Goal: Complete application form

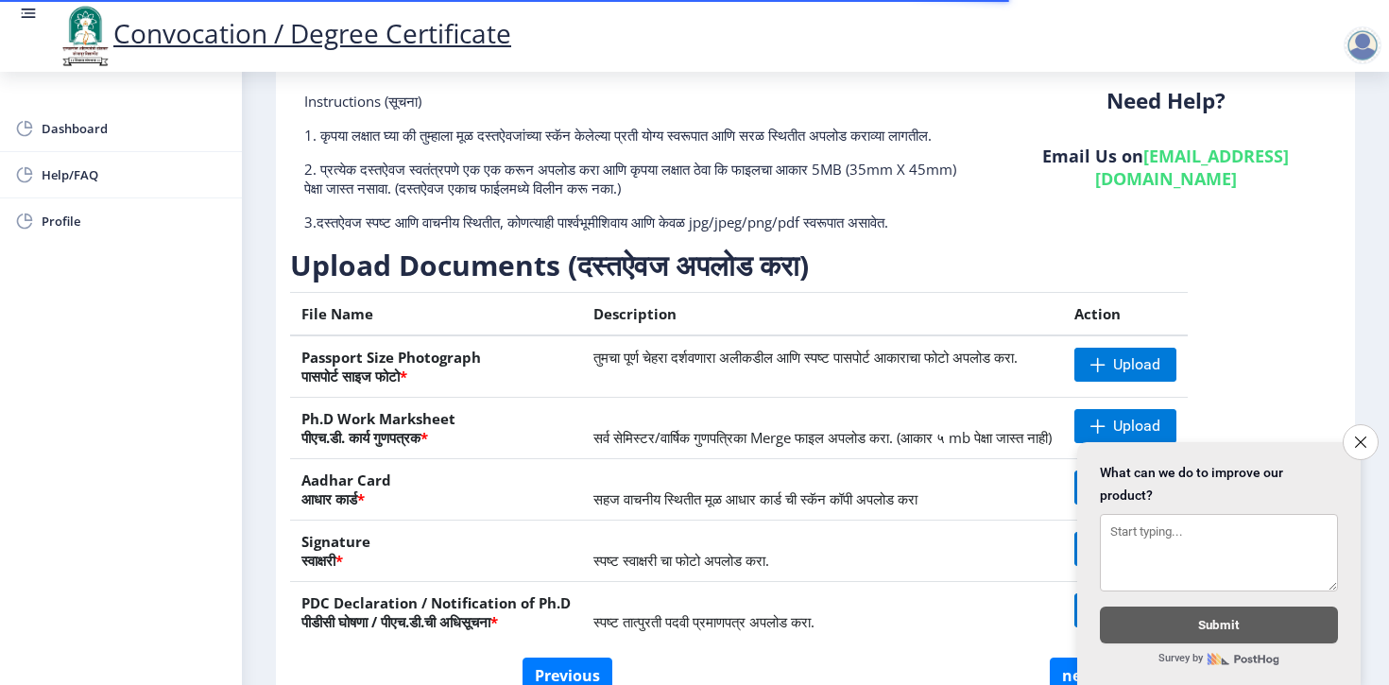
scroll to position [231, 0]
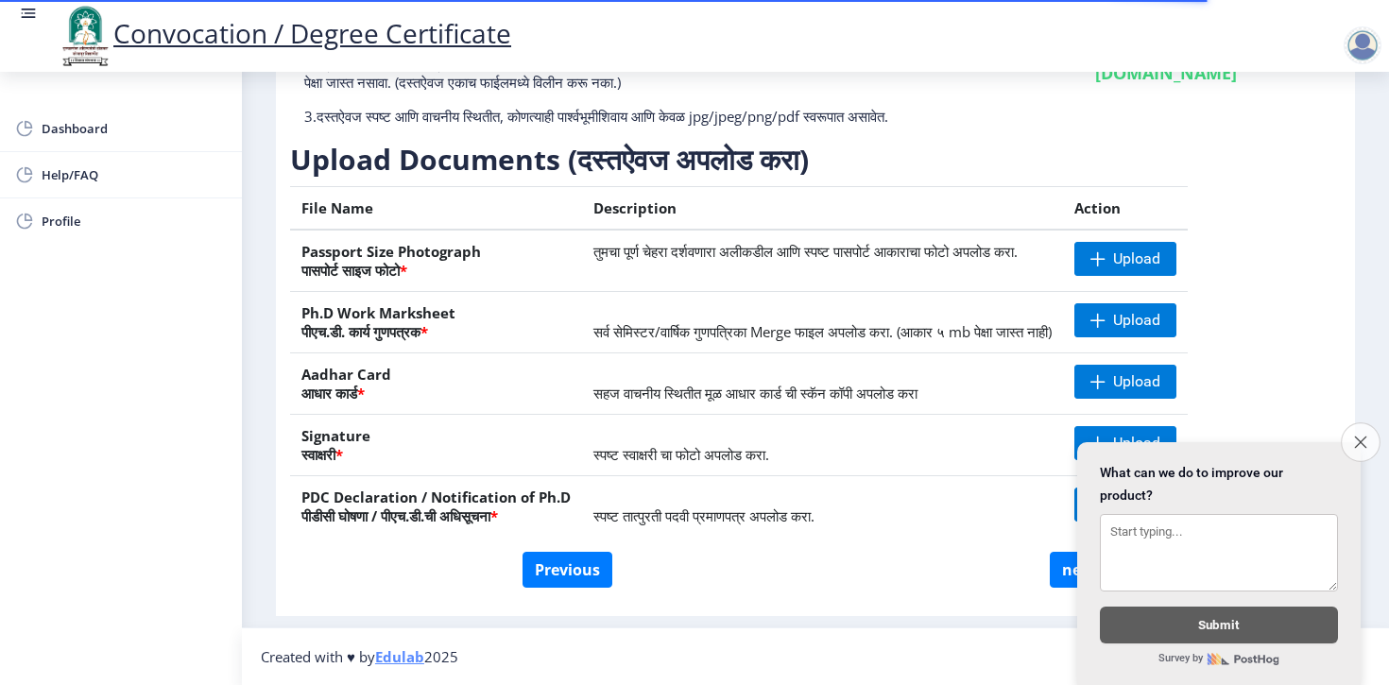
click at [1358, 447] on button "Close survey" at bounding box center [1361, 442] width 40 height 40
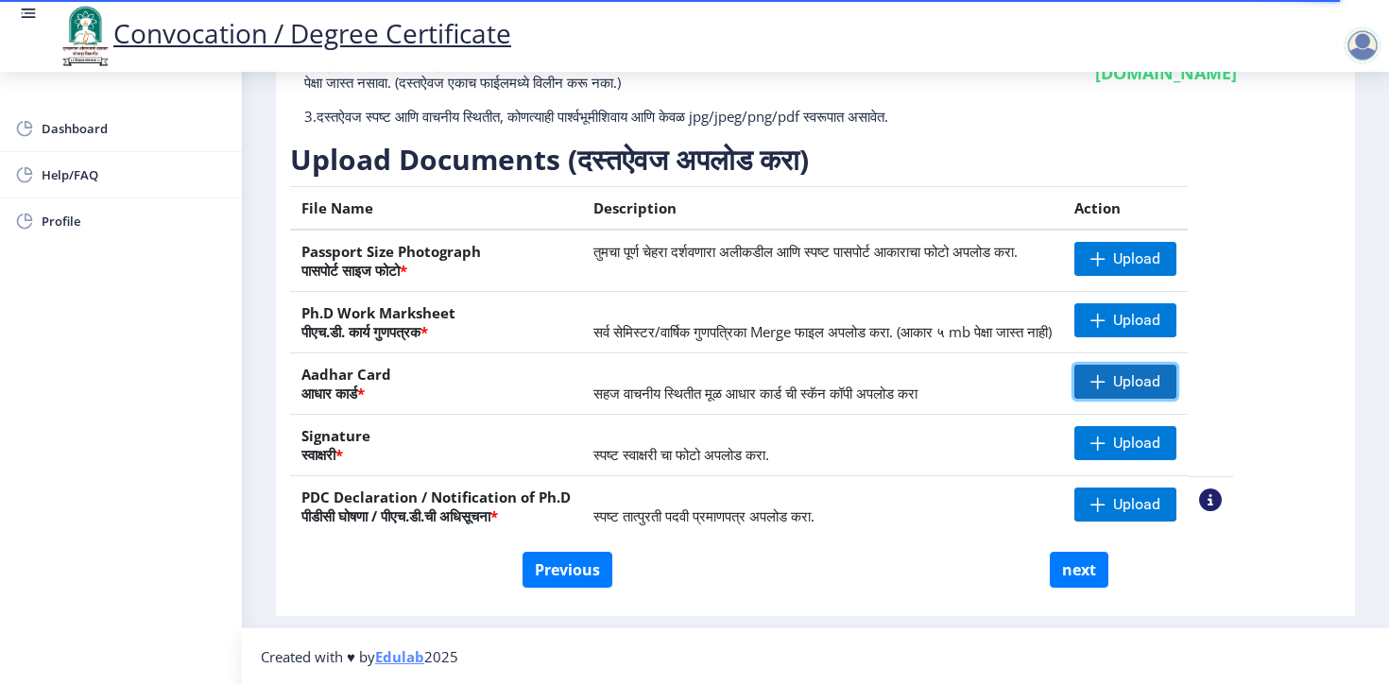
click at [1145, 379] on span "Upload" at bounding box center [1136, 381] width 47 height 19
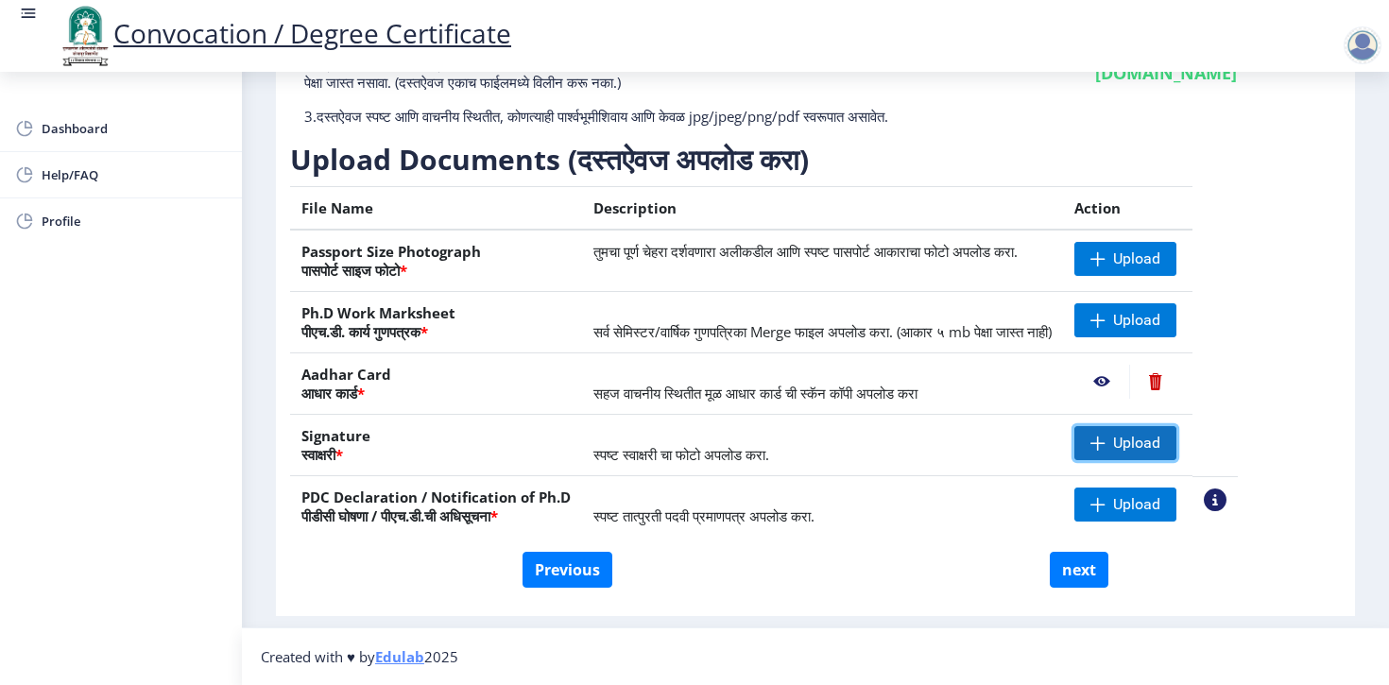
click at [1160, 449] on span "Upload" at bounding box center [1136, 443] width 47 height 19
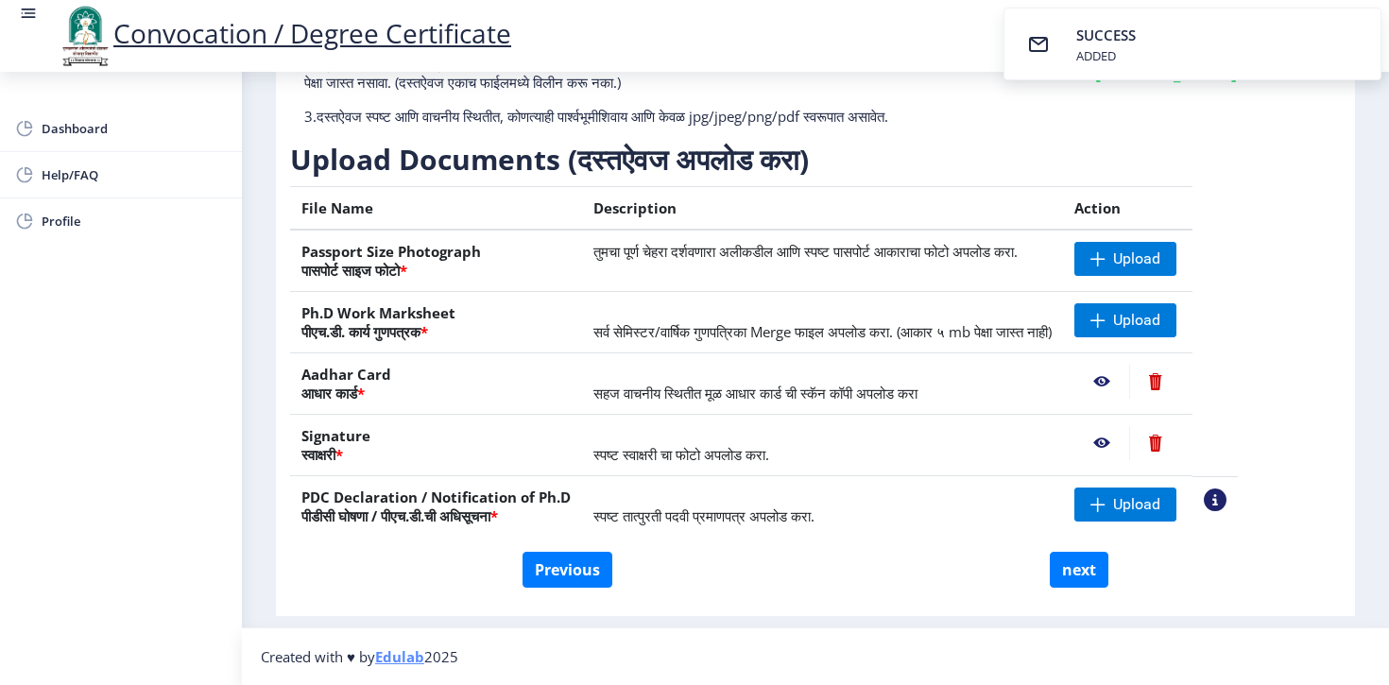
click at [1114, 385] on nb-action at bounding box center [1101, 382] width 55 height 34
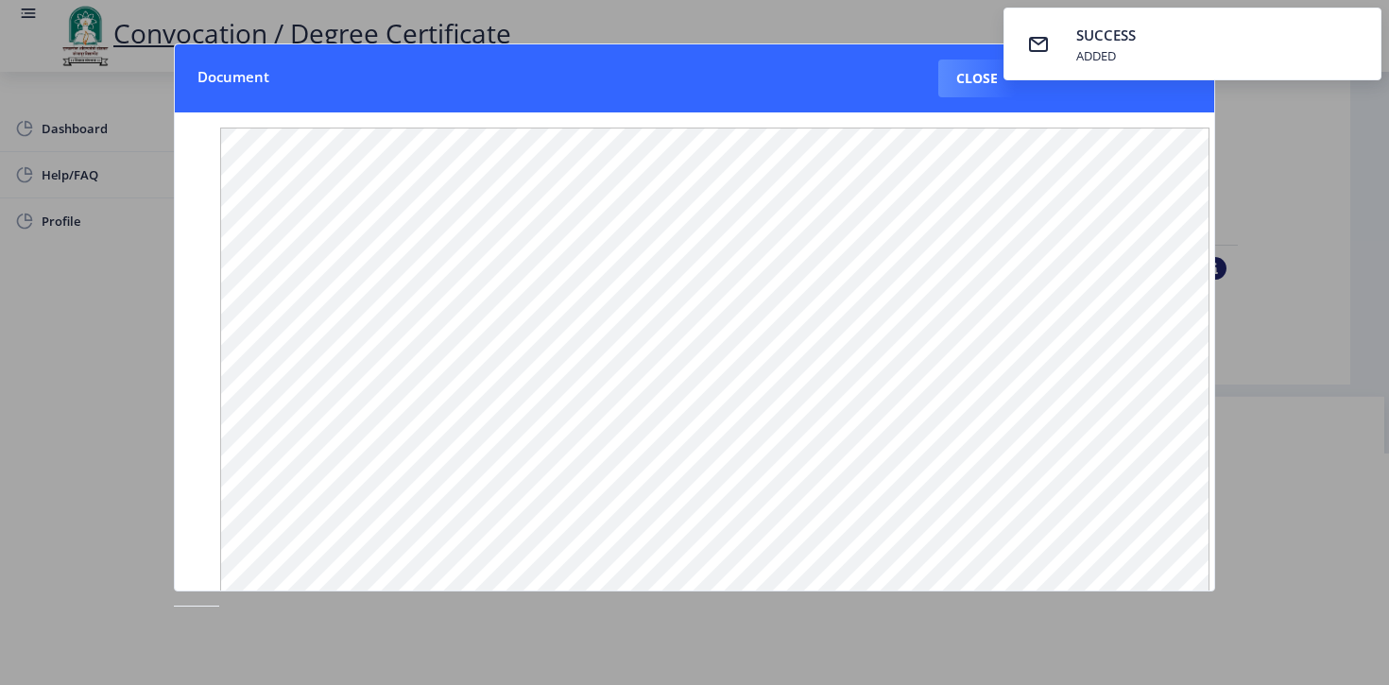
scroll to position [222, 0]
click at [1257, 230] on div at bounding box center [694, 342] width 1389 height 685
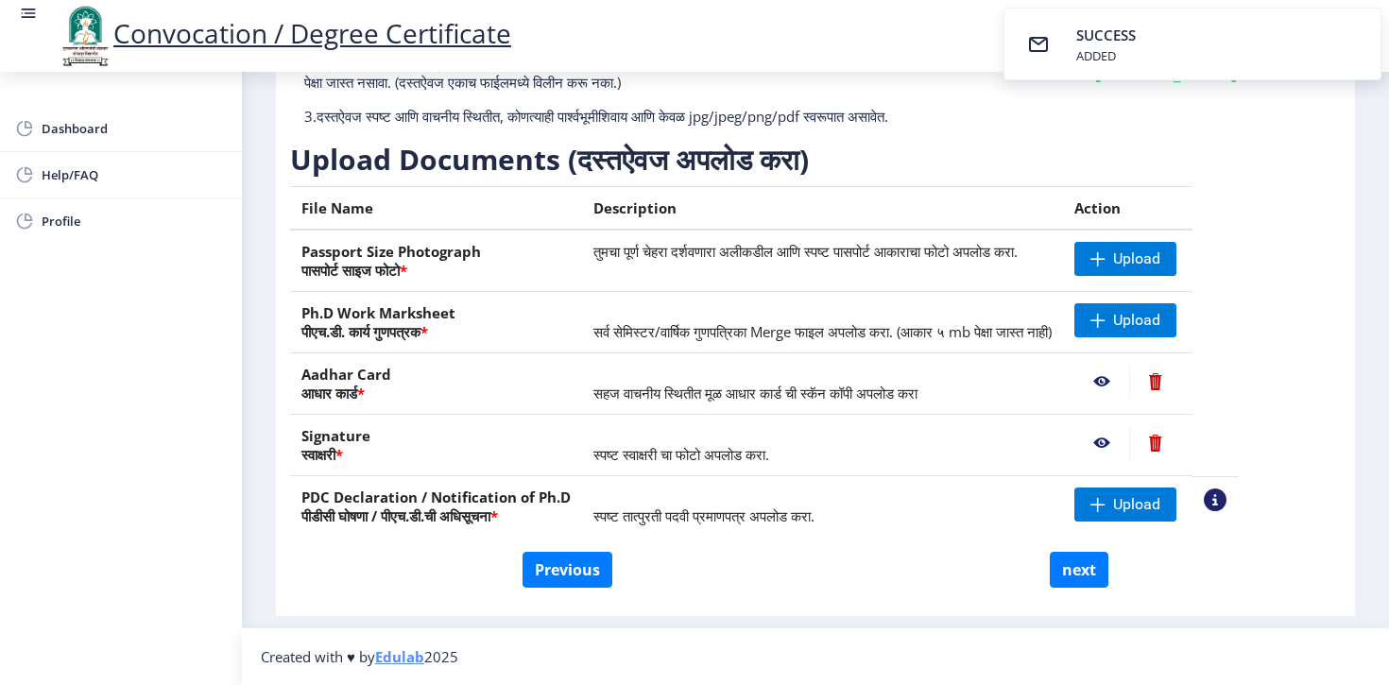
scroll to position [46, 0]
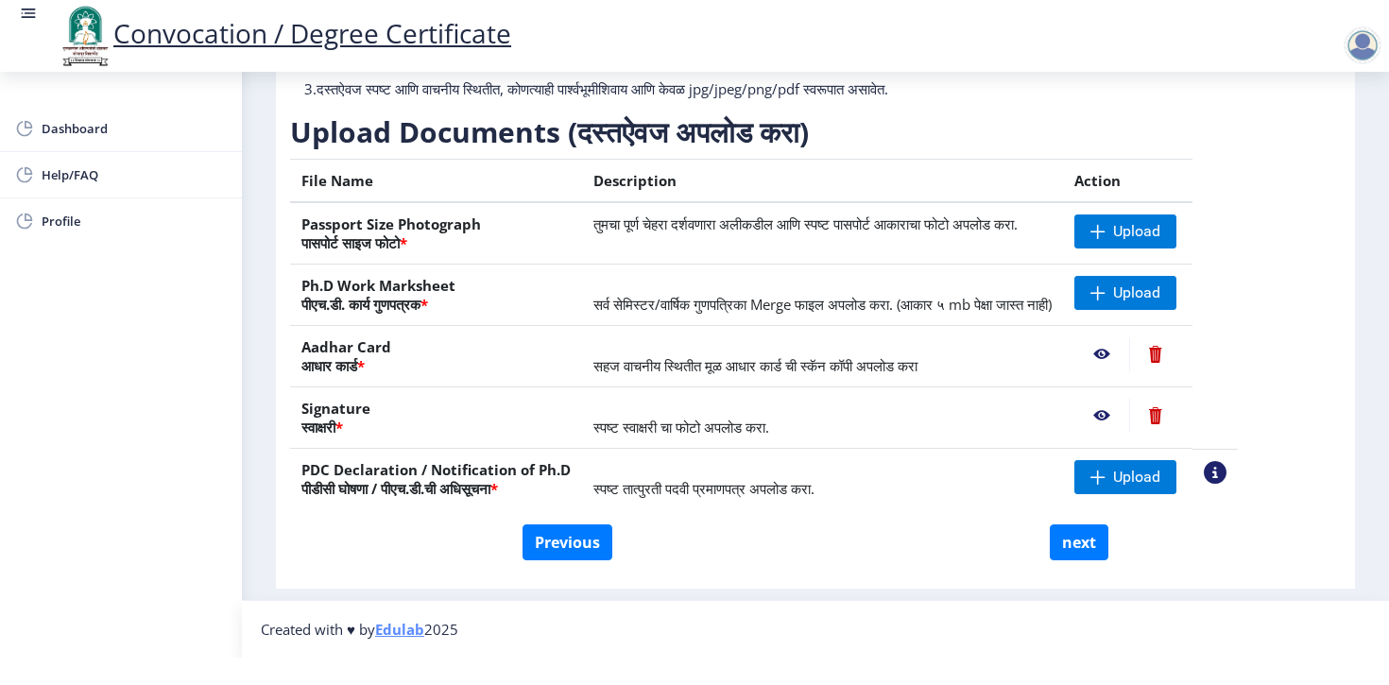
click at [410, 297] on th "Ph.D Work Marksheet पीएच.डी. कार्य गुणपत्रक *" at bounding box center [436, 295] width 292 height 61
click at [768, 306] on span "सर्व सेमिस्टर/वार्षिक गुणपत्रिका Merge फाइल अपलोड करा. (आकार ५ mb पेक्षा जास्त …" at bounding box center [822, 304] width 458 height 19
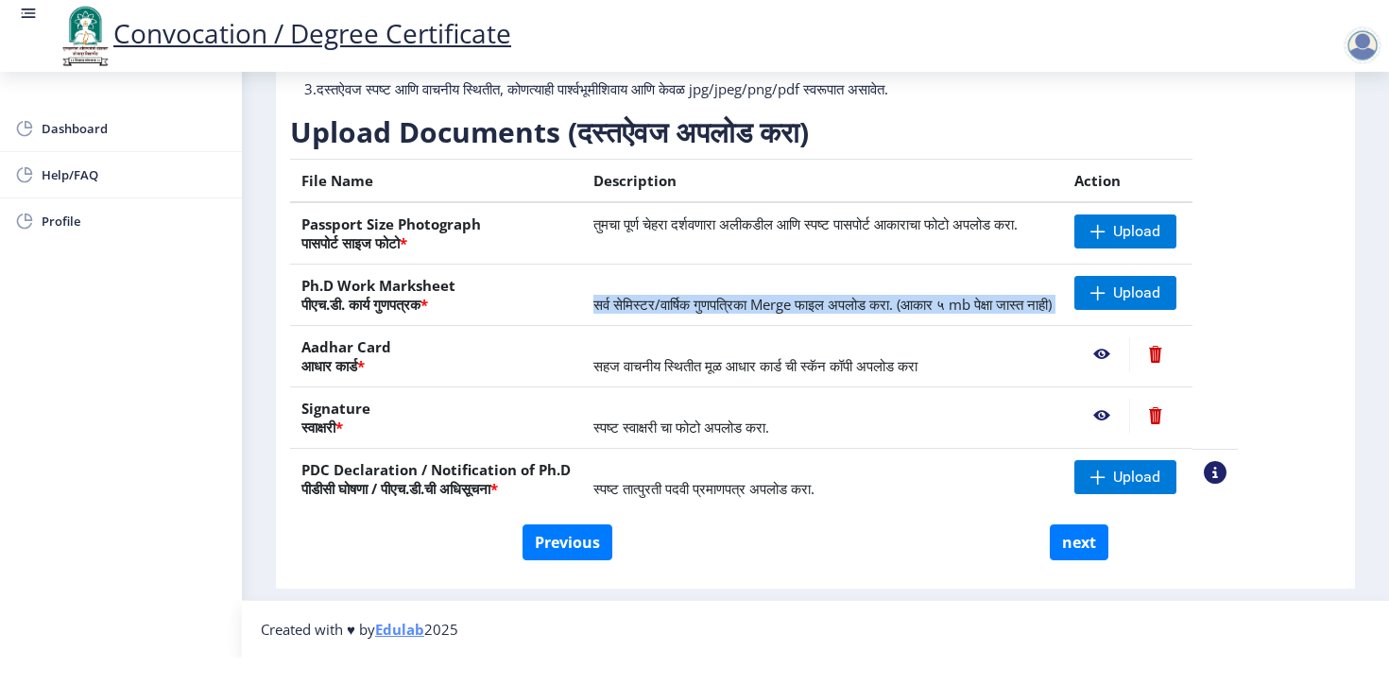
click at [768, 306] on span "सर्व सेमिस्टर/वार्षिक गुणपत्रिका Merge फाइल अपलोड करा. (आकार ५ mb पेक्षा जास्त …" at bounding box center [822, 304] width 458 height 19
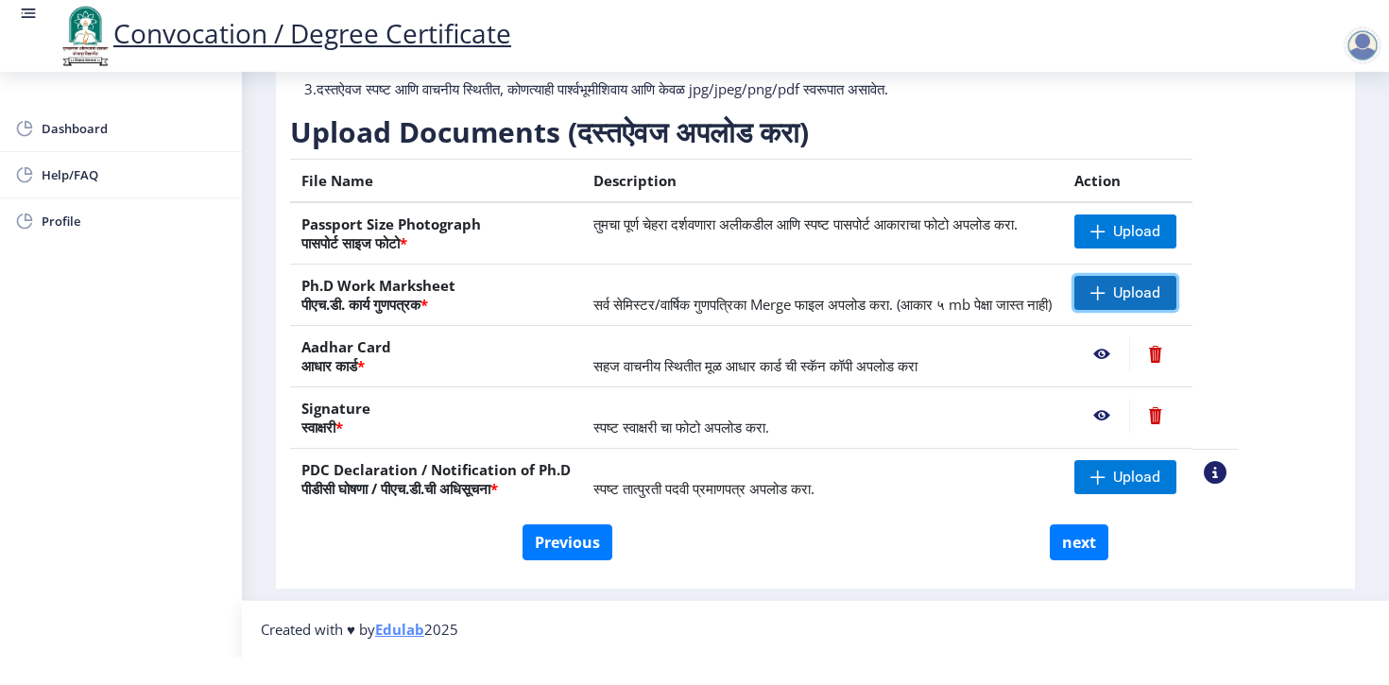
click at [1105, 292] on span at bounding box center [1097, 292] width 15 height 15
click at [1133, 283] on span "Upload" at bounding box center [1136, 292] width 47 height 19
click at [1259, 287] on div "Instructions (सूचना) 1. कृपया लक्षात घ्या की तुम्हाला मूळ दस्तऐवजांच्या स्कॅन क…" at bounding box center [815, 241] width 1051 height 566
click at [1145, 284] on span "Upload" at bounding box center [1136, 292] width 47 height 19
click at [1311, 312] on div "Instructions (सूचना) 1. कृपया लक्षात घ्या की तुम्हाला मूळ दस्तऐवजांच्या स्कॅन क…" at bounding box center [815, 241] width 1051 height 566
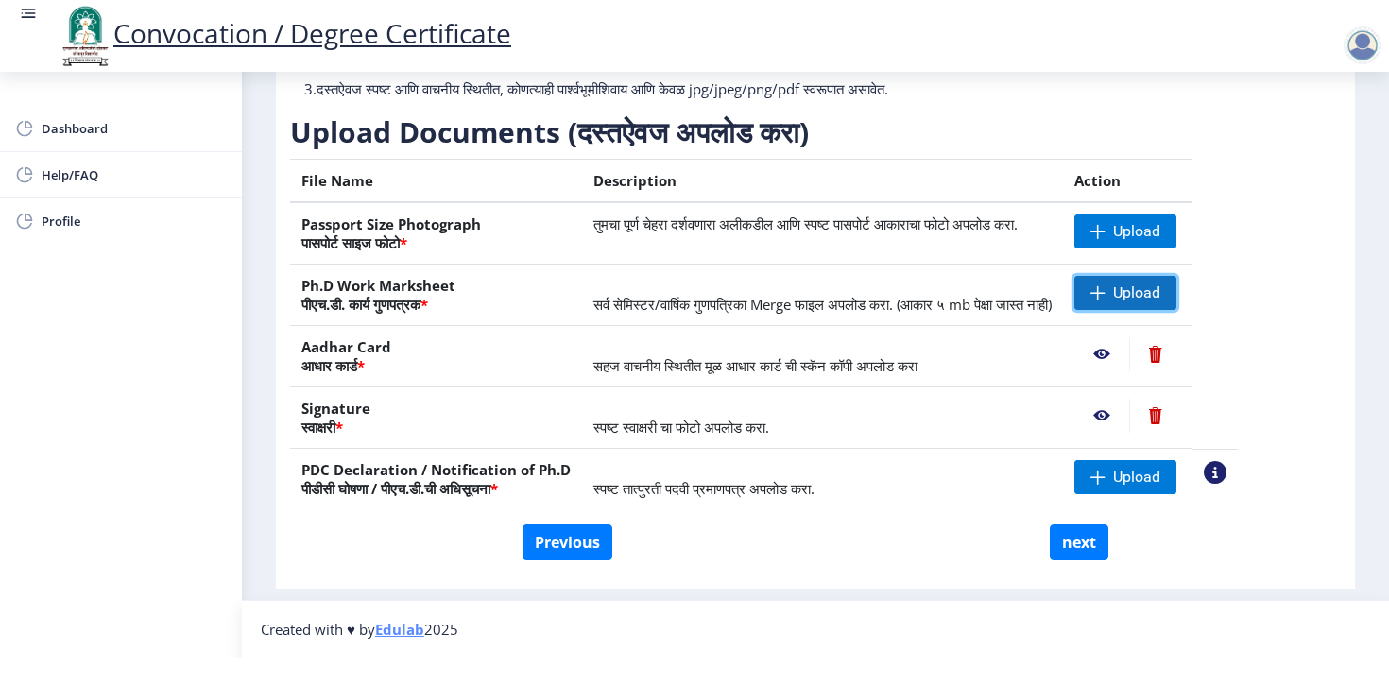
click at [1160, 297] on span "Upload" at bounding box center [1136, 292] width 47 height 19
click at [727, 244] on td "तुमचा पूर्ण चेहरा दर्शवणारा अलीकडील आणि स्पष्ट पासपोर्ट आकाराचा फोटो अपलोड करा." at bounding box center [822, 233] width 481 height 62
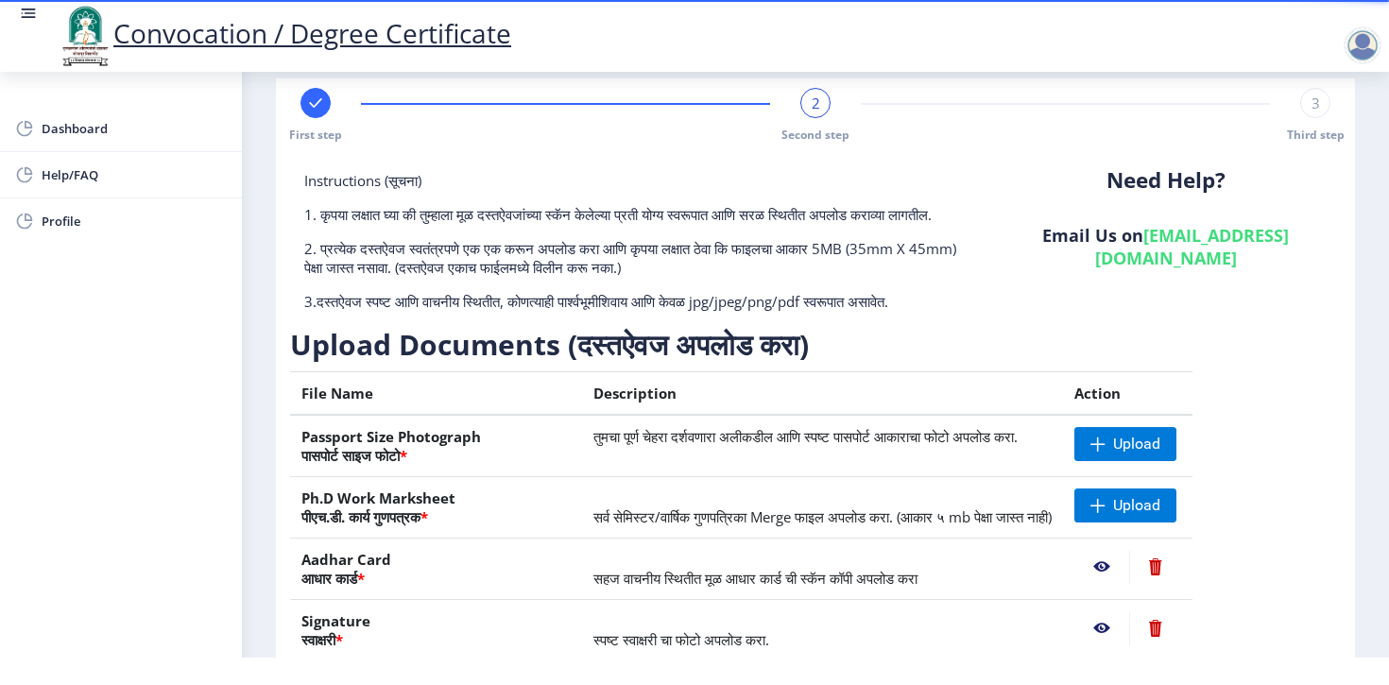
scroll to position [231, 0]
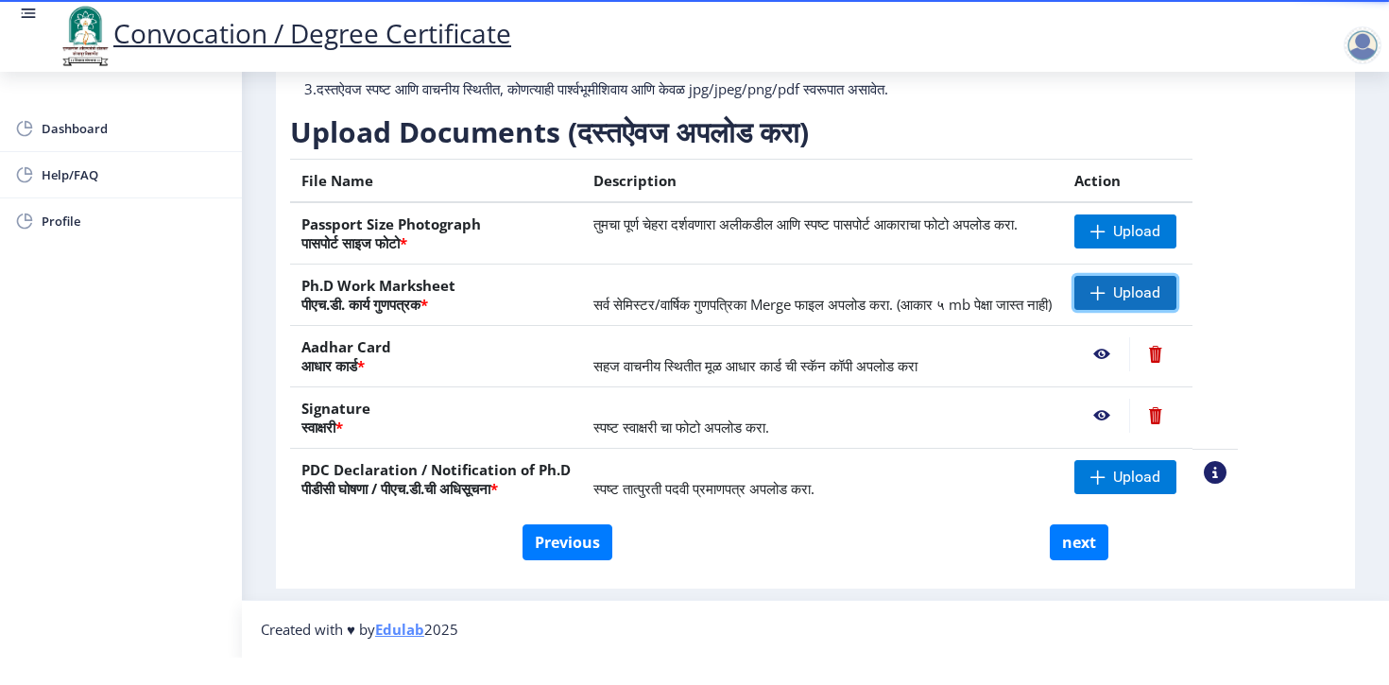
click at [1155, 283] on span "Upload" at bounding box center [1136, 292] width 47 height 19
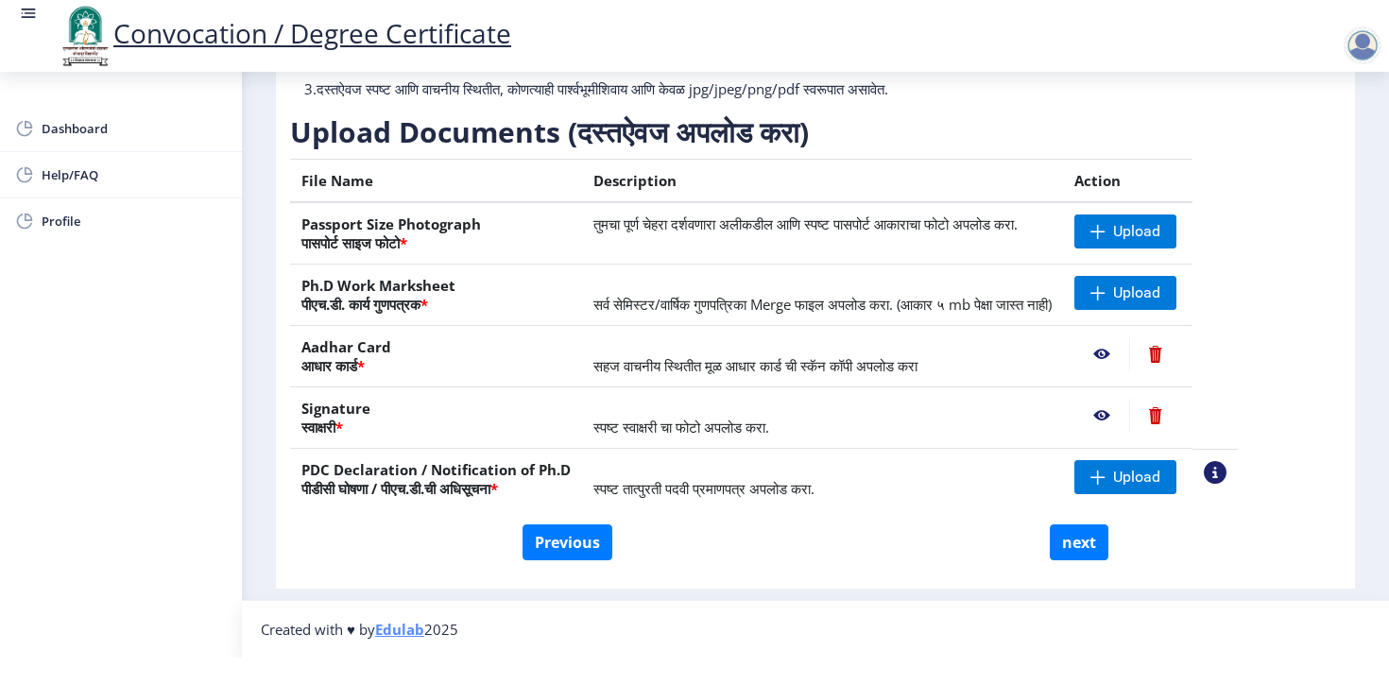
click at [1347, 516] on div "First step 2 Second step 3 Third step Instructions (सूचना) 1. कृपया लक्षात घ्या…" at bounding box center [815, 227] width 1079 height 723
click at [1126, 469] on span "Upload" at bounding box center [1125, 477] width 102 height 34
click at [1350, 328] on nb-layout-column "First step 2 Second step 3 Third step Instructions (सूचना) 1. कृपया लक्षात घ्या…" at bounding box center [815, 216] width 1147 height 768
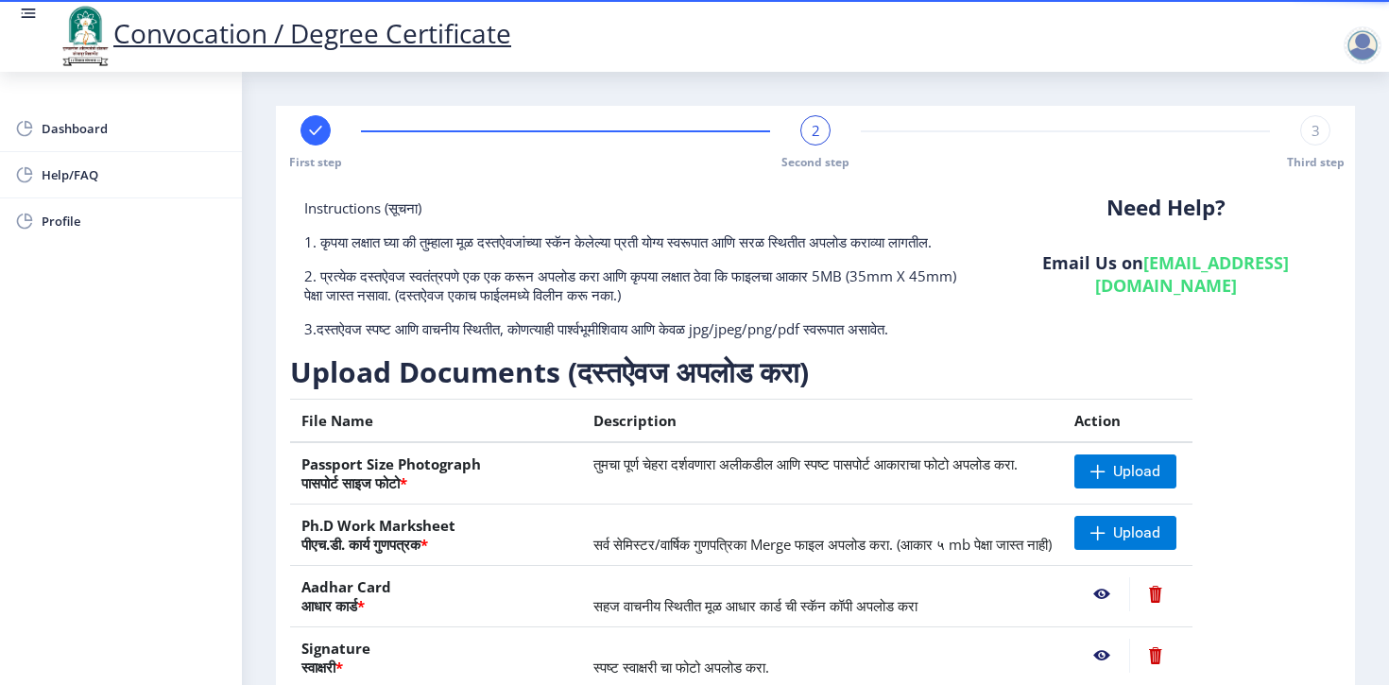
scroll to position [231, 0]
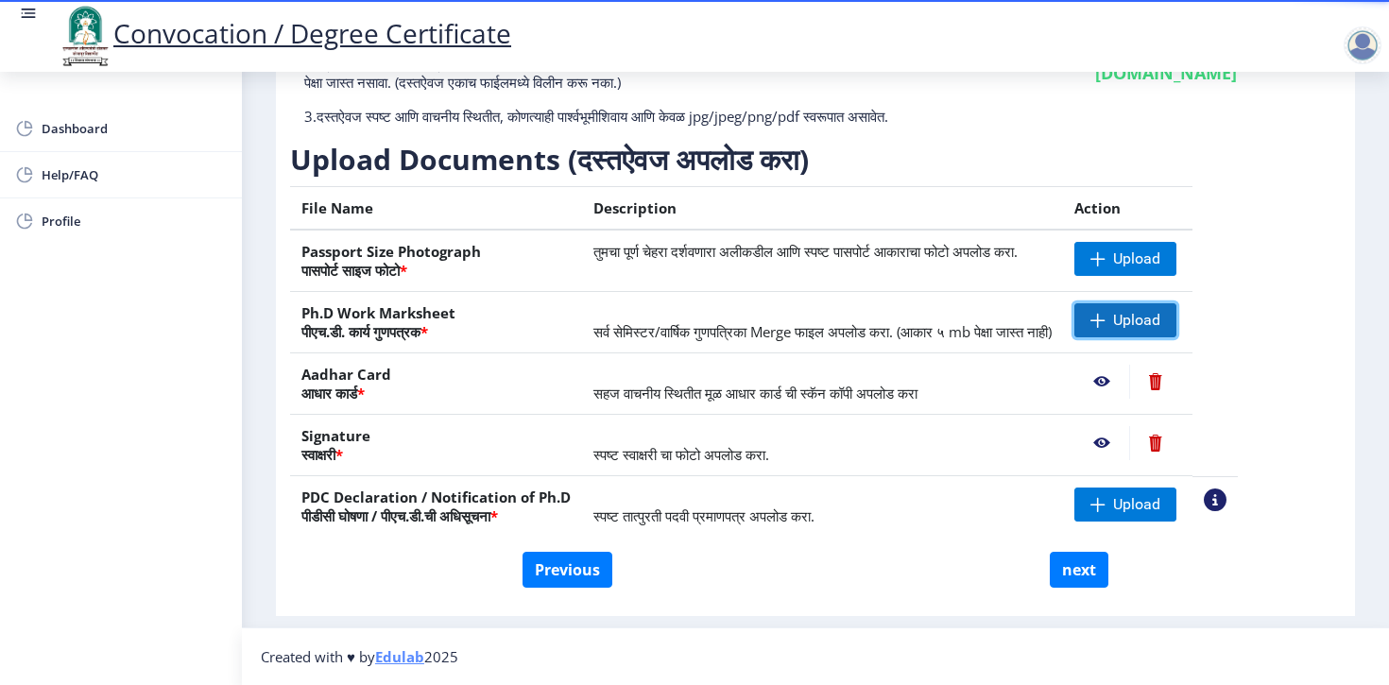
click at [1150, 316] on span "Upload" at bounding box center [1136, 320] width 47 height 19
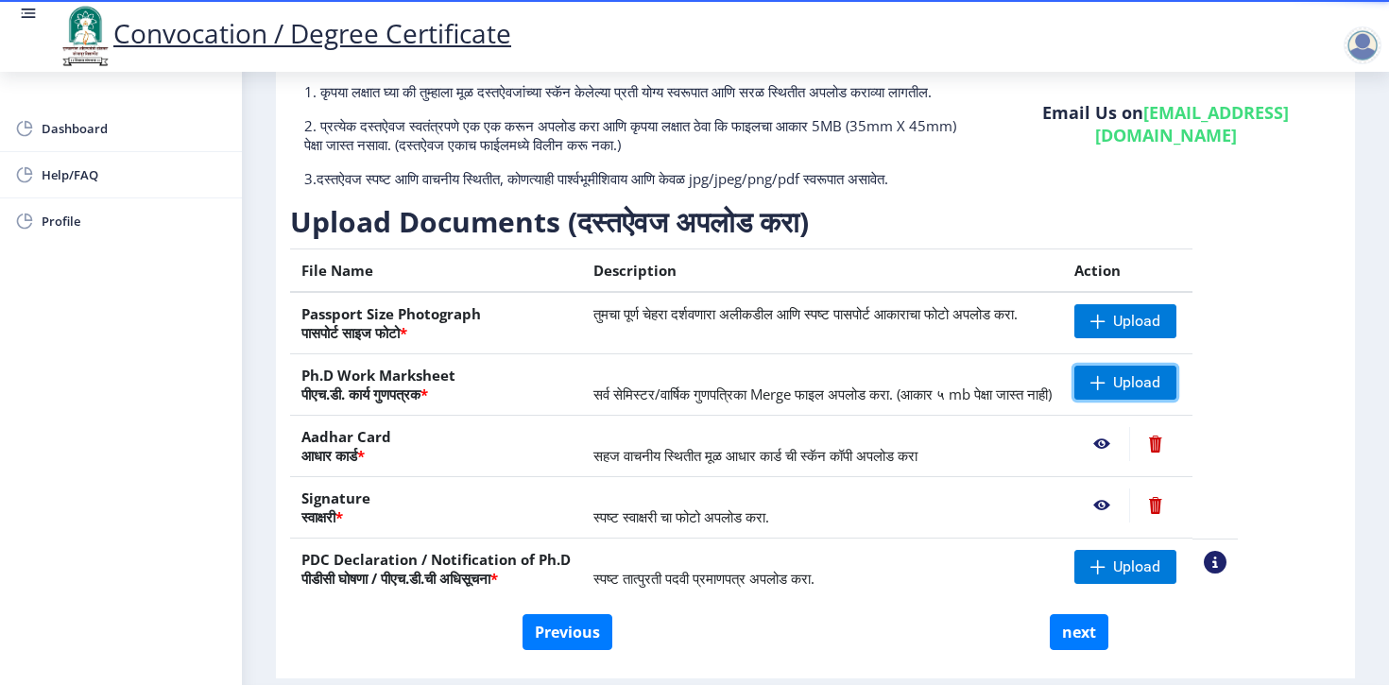
scroll to position [143, 0]
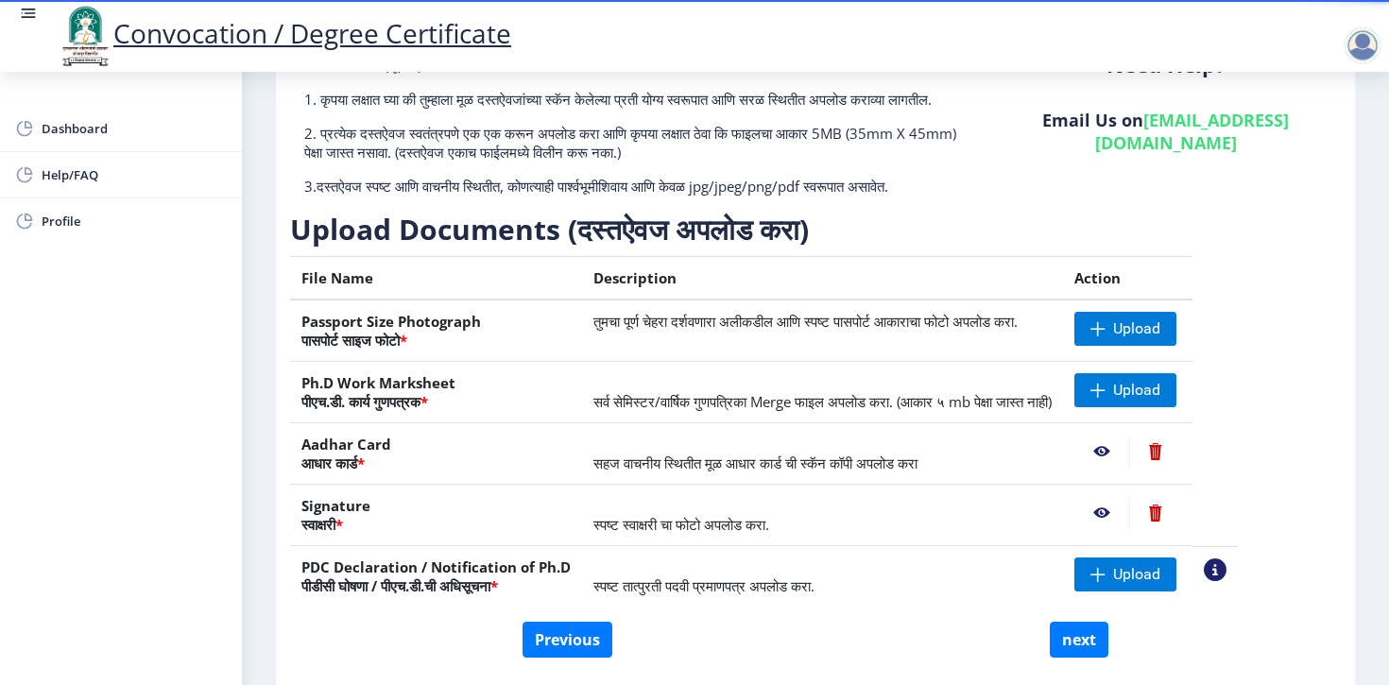
click at [1033, 466] on td "सहज वाचनीय स्थितीत मूळ आधार कार्ड ची स्कॅन कॉपी अपलोड करा" at bounding box center [822, 453] width 481 height 61
click at [1160, 584] on span "Upload" at bounding box center [1136, 574] width 47 height 19
click at [1129, 469] on nb-action at bounding box center [1101, 452] width 55 height 34
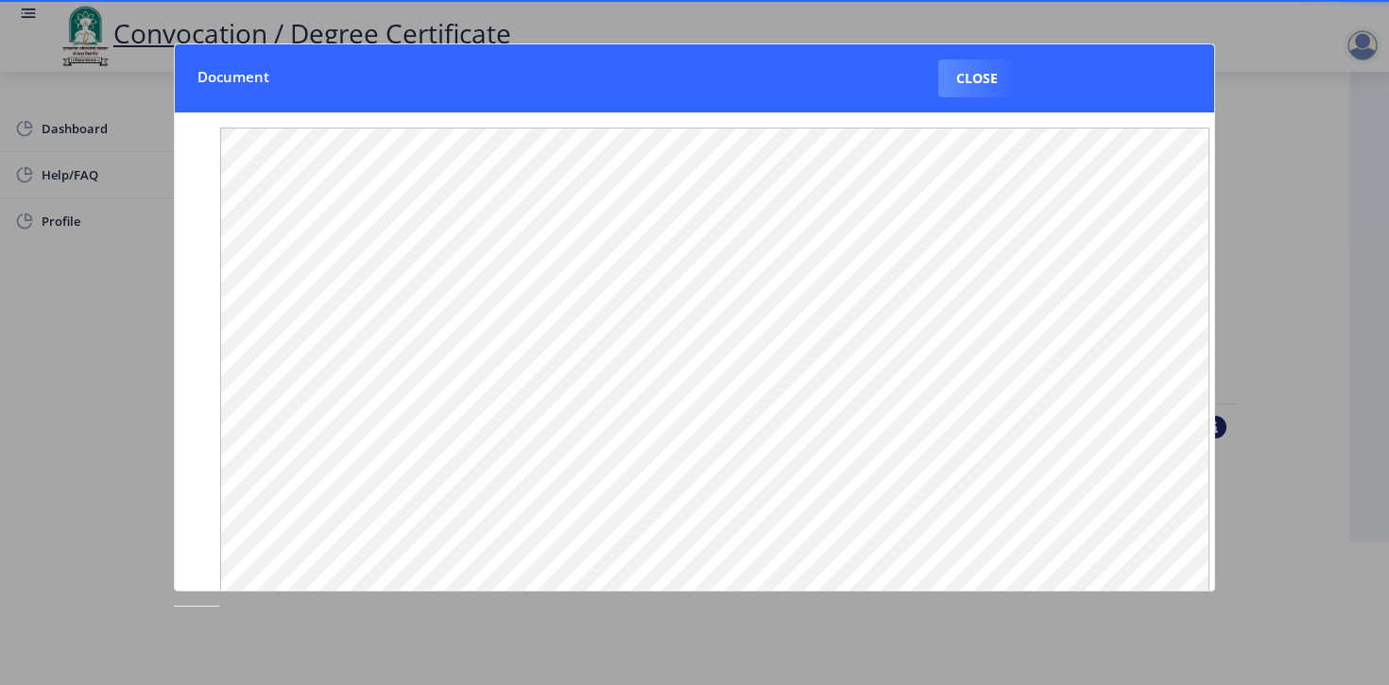
click at [1271, 224] on div at bounding box center [694, 342] width 1389 height 685
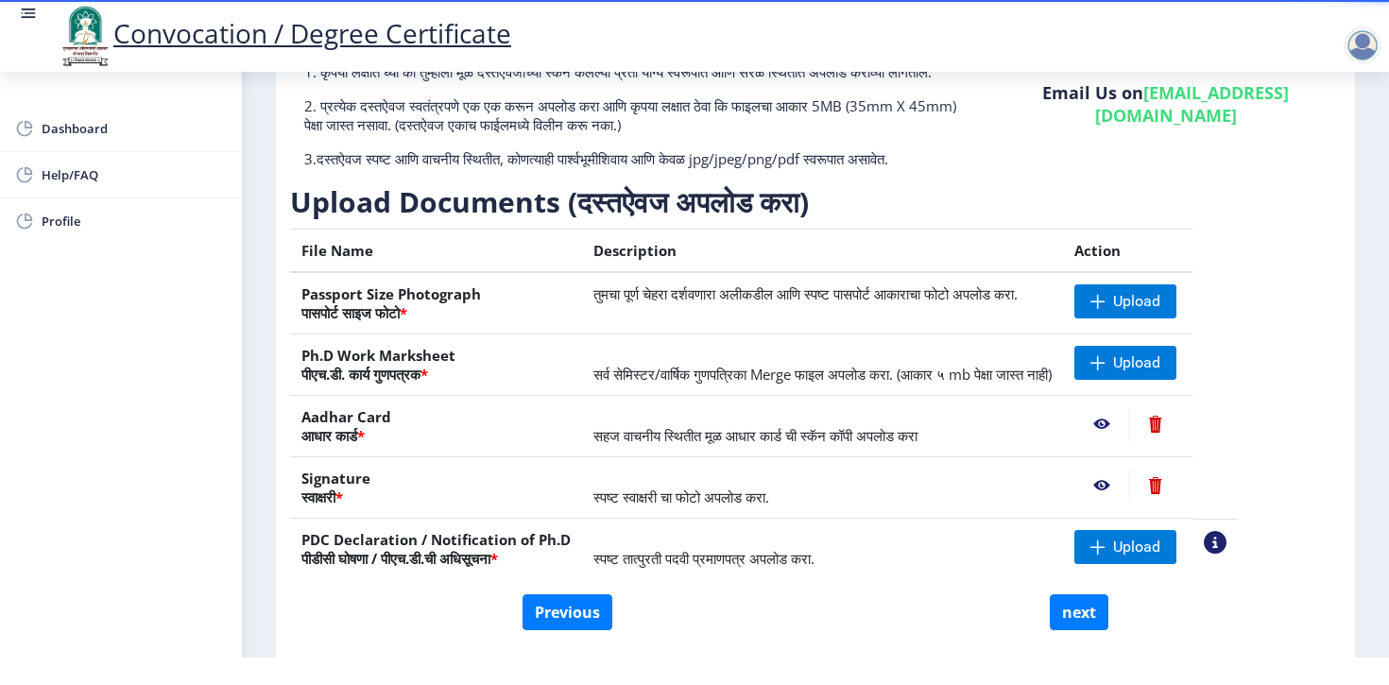
scroll to position [0, 0]
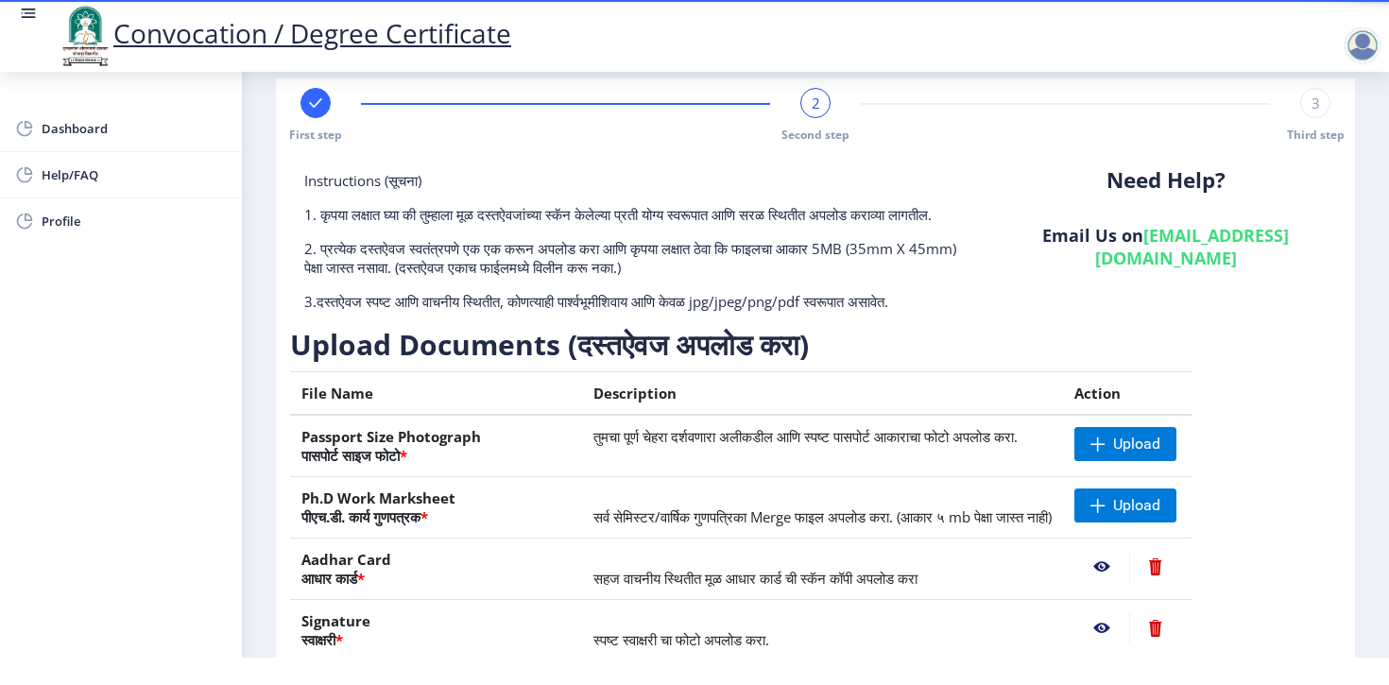
click at [807, 94] on div "2" at bounding box center [815, 103] width 30 height 30
click at [812, 99] on div "2 Second step" at bounding box center [815, 115] width 30 height 55
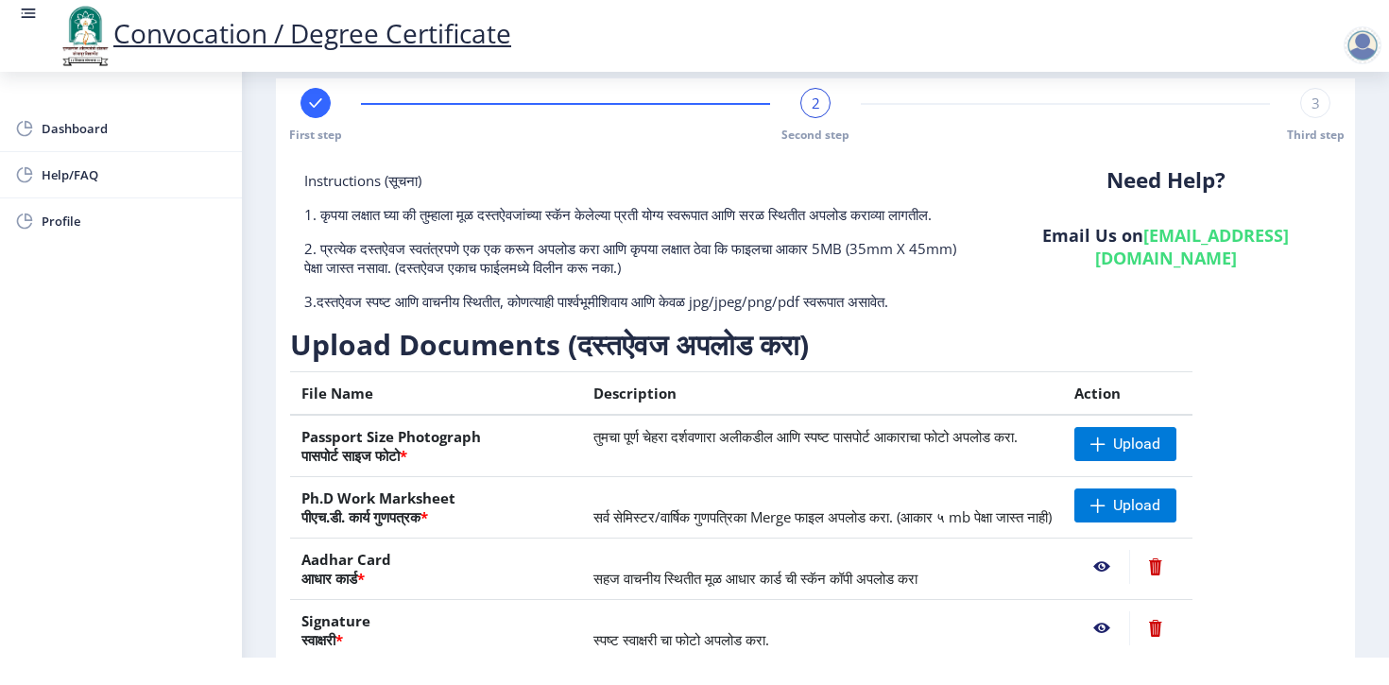
click at [310, 88] on div at bounding box center [315, 103] width 30 height 30
select select "Regular"
select select "Management"
select select "August"
select select "Grade A+"
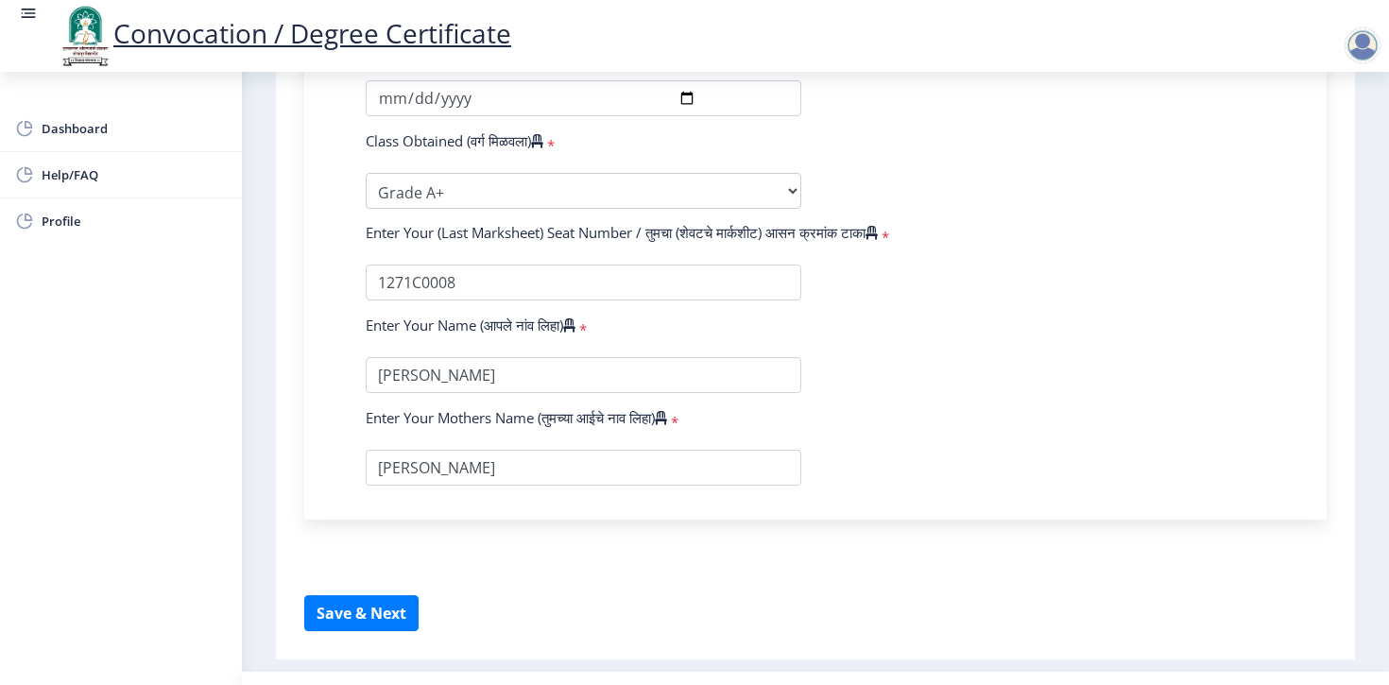
scroll to position [1250, 0]
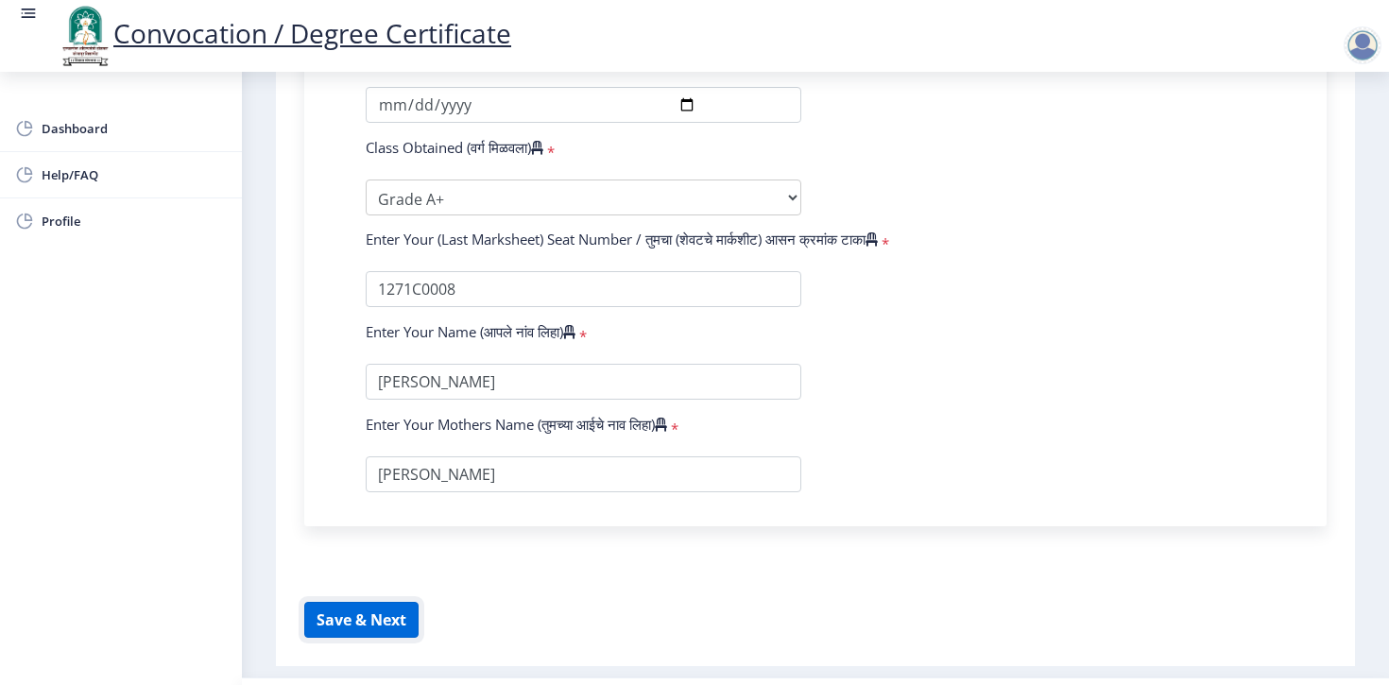
click at [385, 602] on button "Save & Next" at bounding box center [361, 620] width 114 height 36
select select
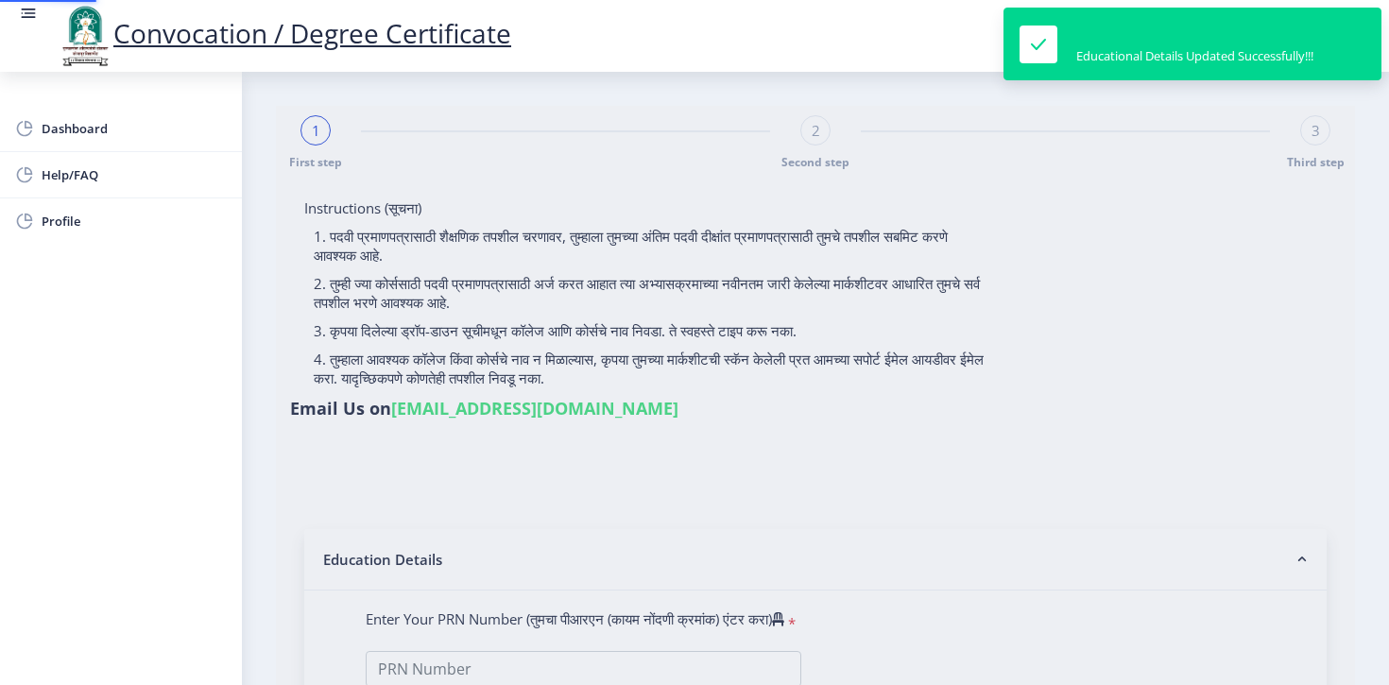
type input "202301014076149"
select select "Regular"
select select "2025"
select select "Grade A+"
type input "1271C0008"
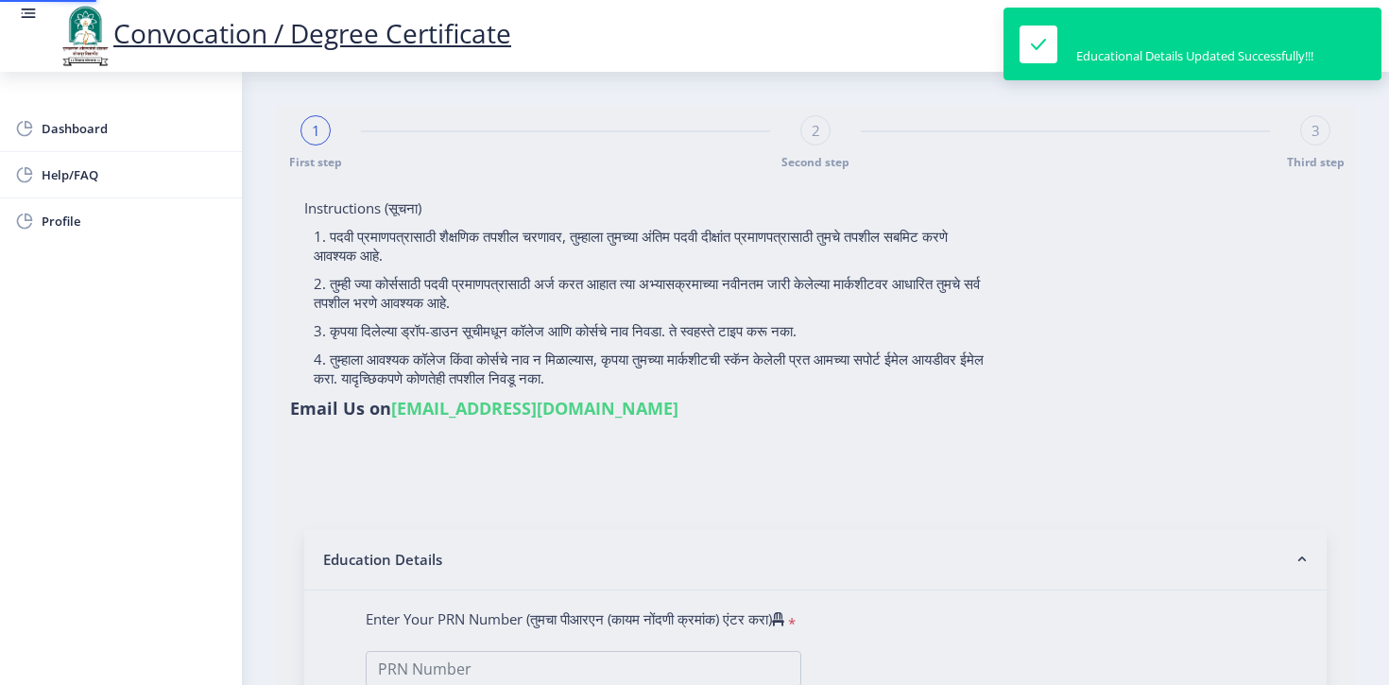
type input "Ronge Suraj Babruwahan"
select select "August"
select select "Management"
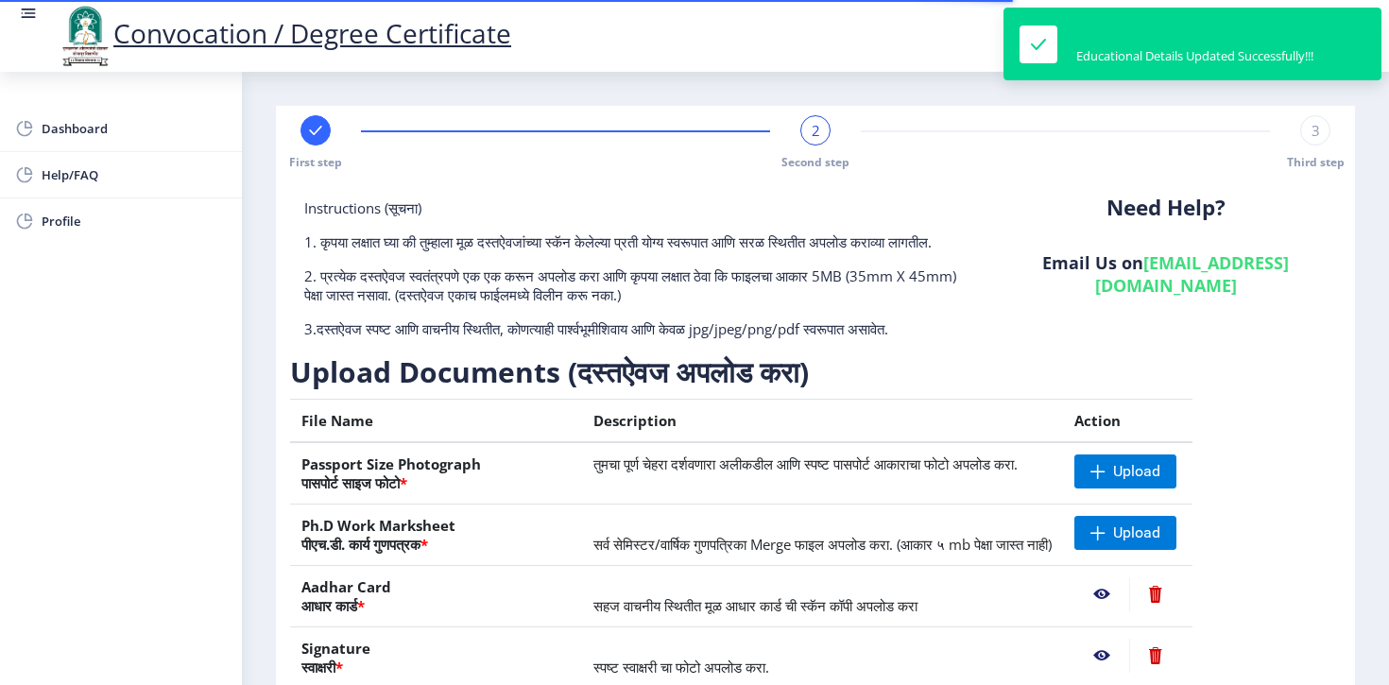
scroll to position [231, 0]
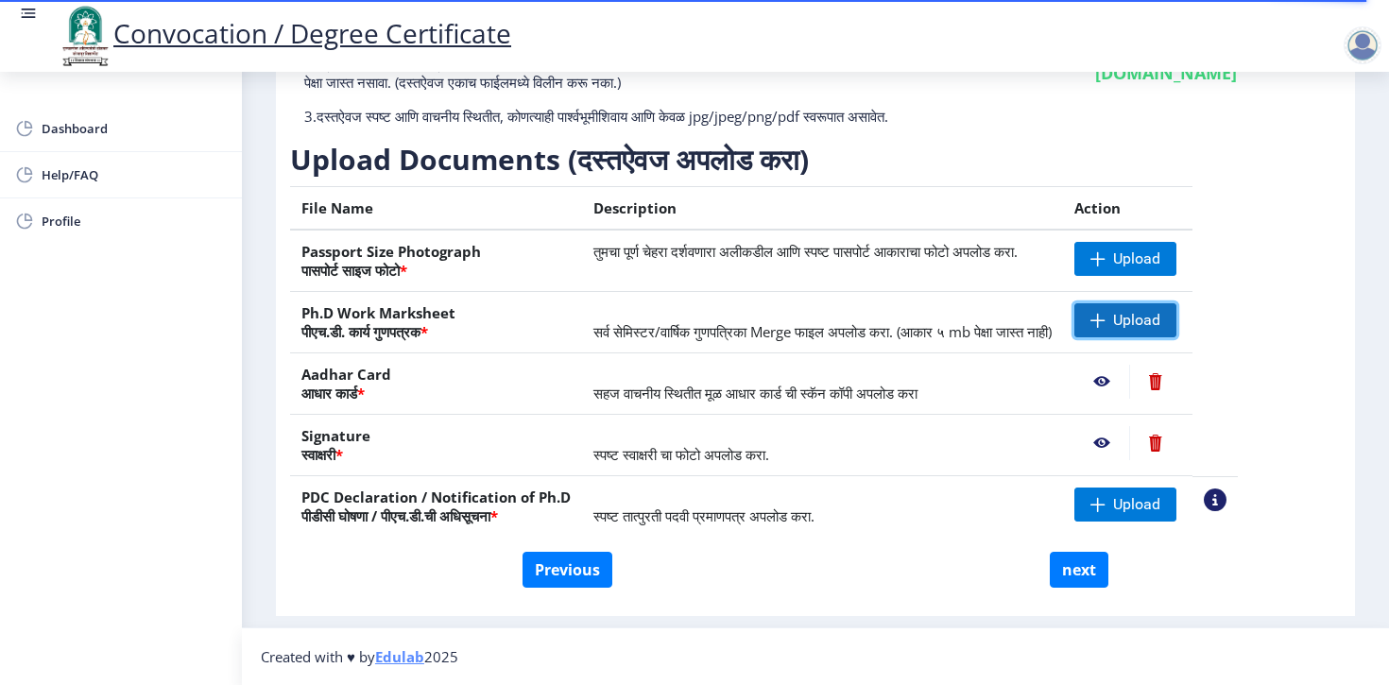
click at [1160, 325] on span "Upload" at bounding box center [1136, 320] width 47 height 19
click at [963, 333] on span "सर्व सेमिस्टर/वार्षिक गुणपत्रिका Merge फाइल अपलोड करा. (आकार ५ mb पेक्षा जास्त …" at bounding box center [822, 331] width 458 height 19
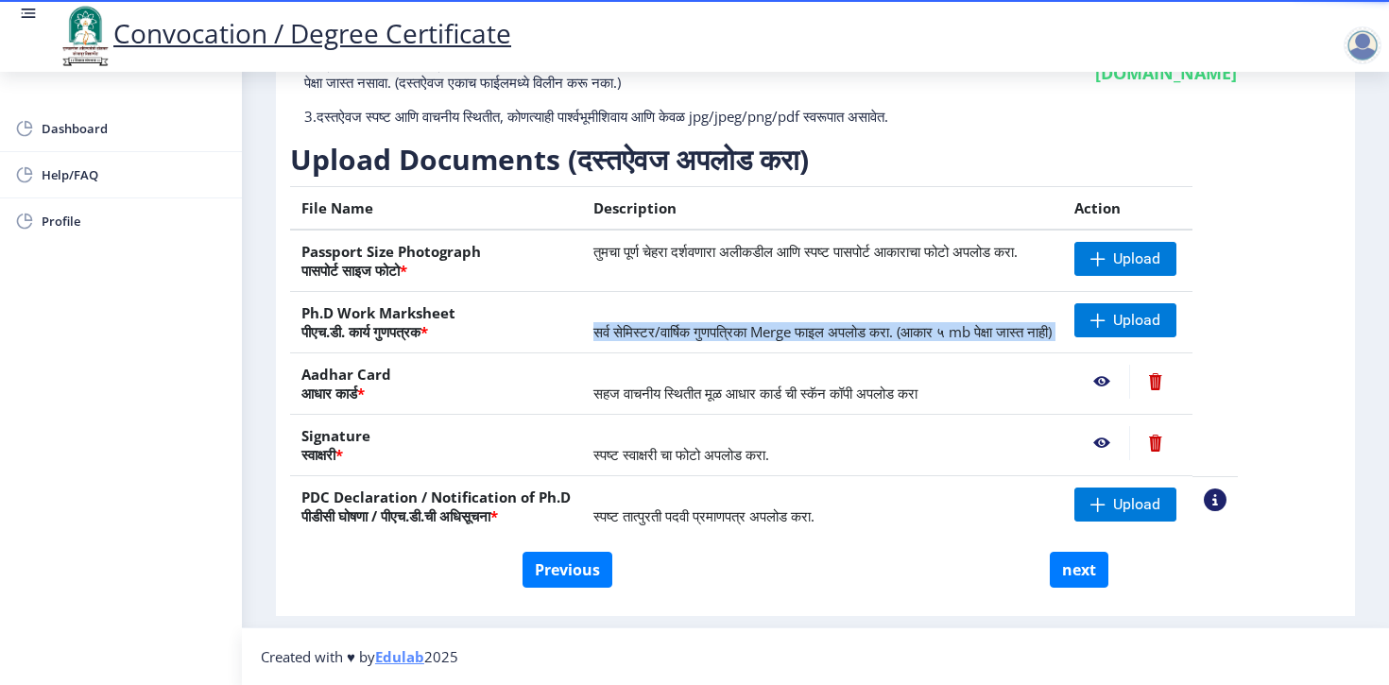
click at [963, 333] on span "सर्व सेमिस्टर/वार्षिक गुणपत्रिका Merge फाइल अपलोड करा. (आकार ५ mb पेक्षा जास्त …" at bounding box center [822, 331] width 458 height 19
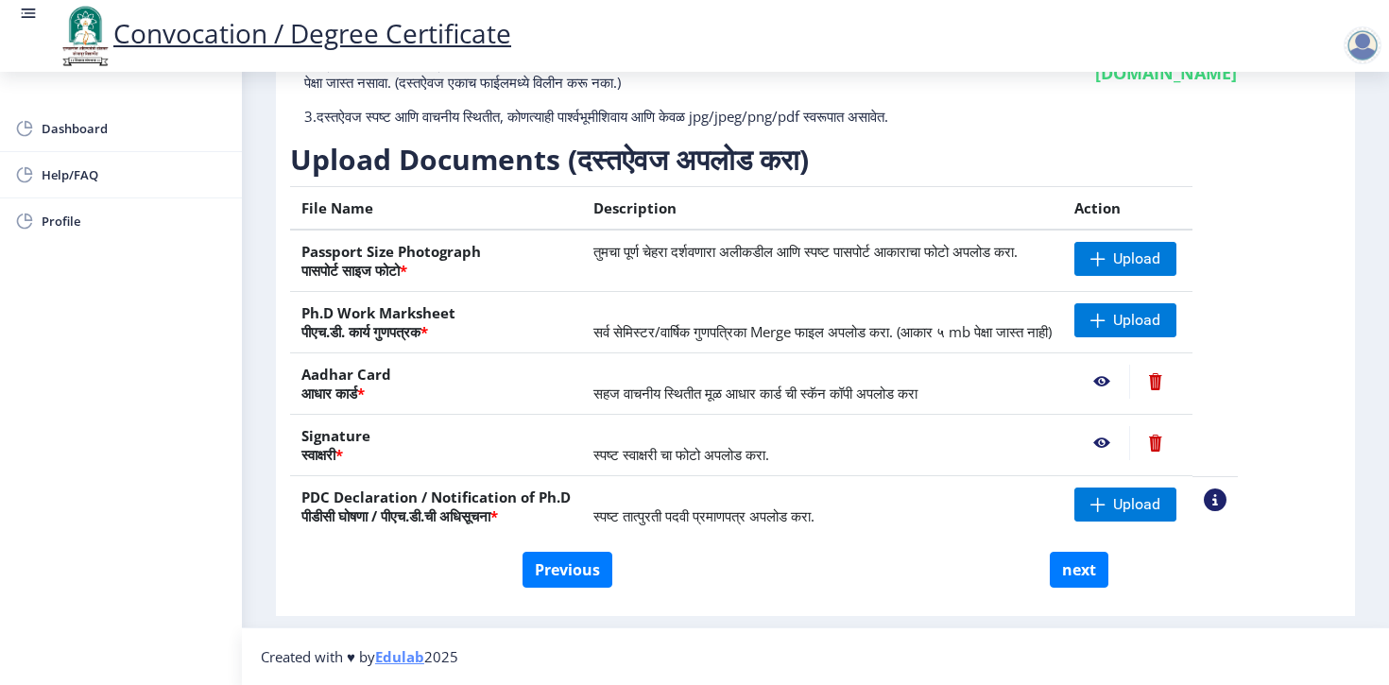
click at [764, 360] on td "सहज वाचनीय स्थितीत मूळ आधार कार्ड ची स्कॅन कॉपी अपलोड करा" at bounding box center [822, 383] width 481 height 61
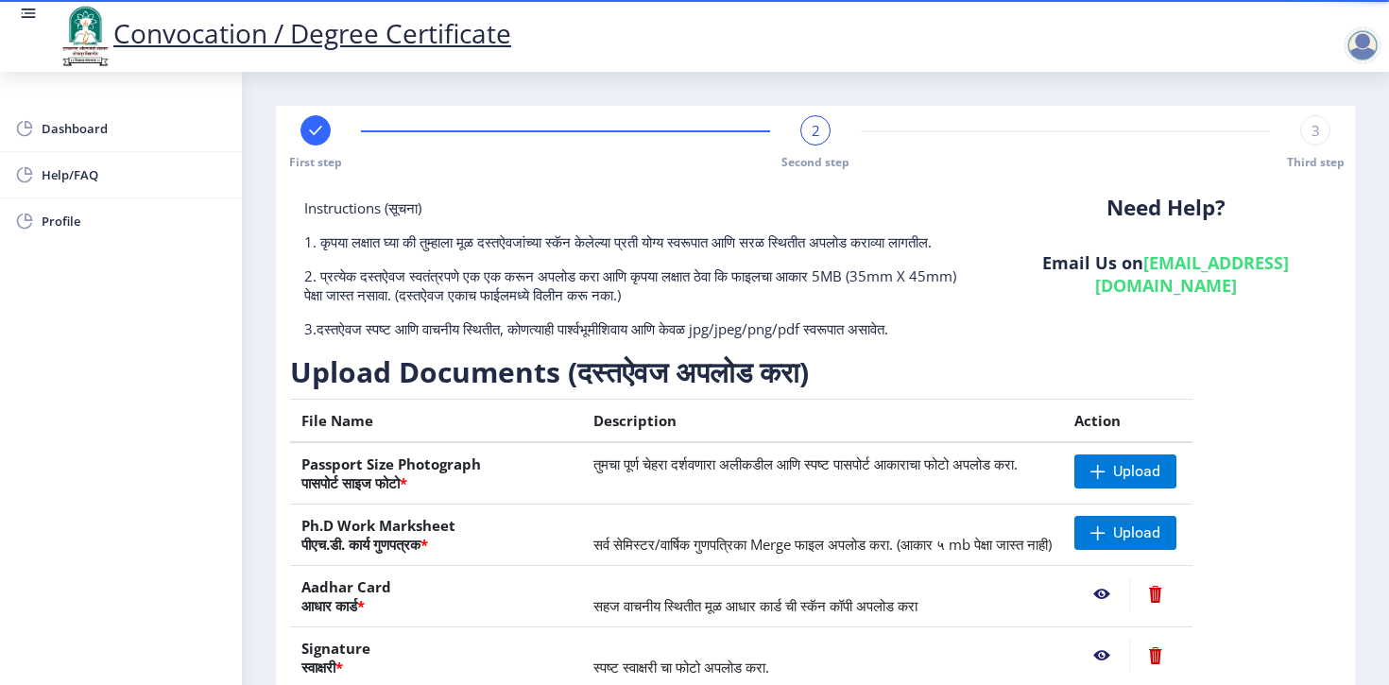
scroll to position [231, 0]
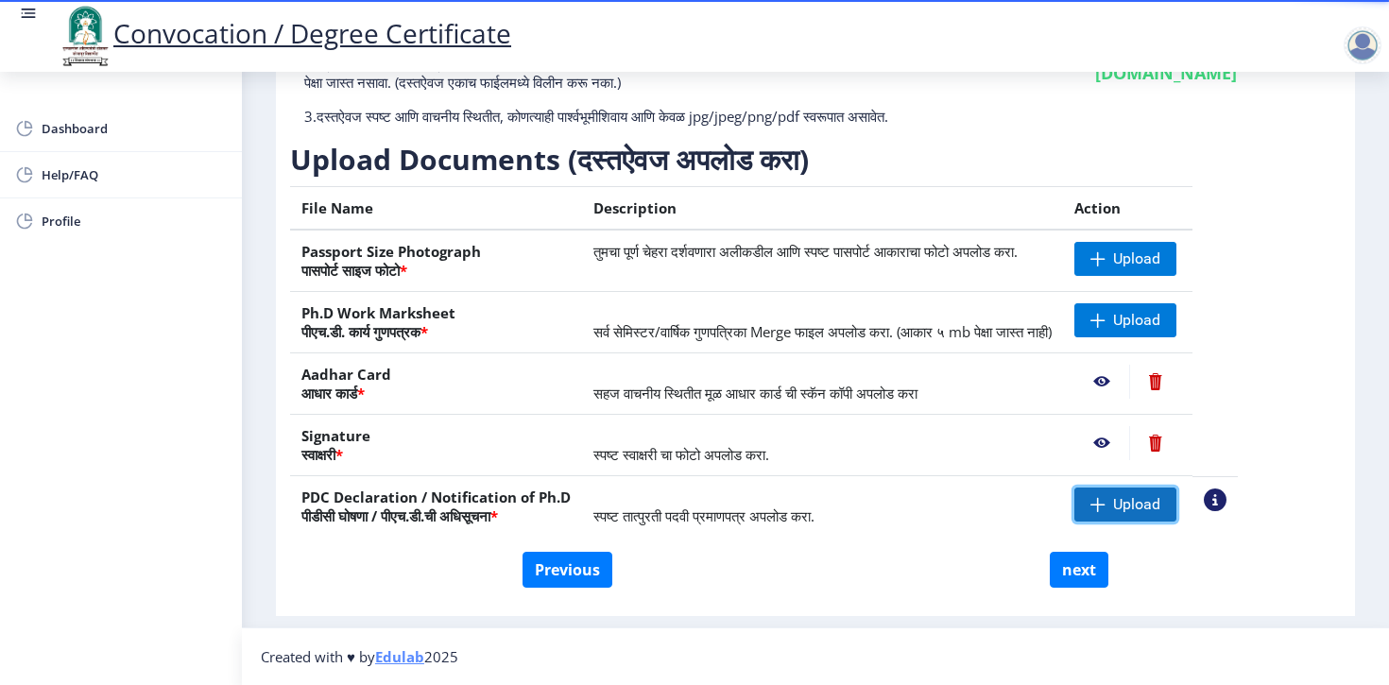
click at [1142, 504] on span "Upload" at bounding box center [1136, 504] width 47 height 19
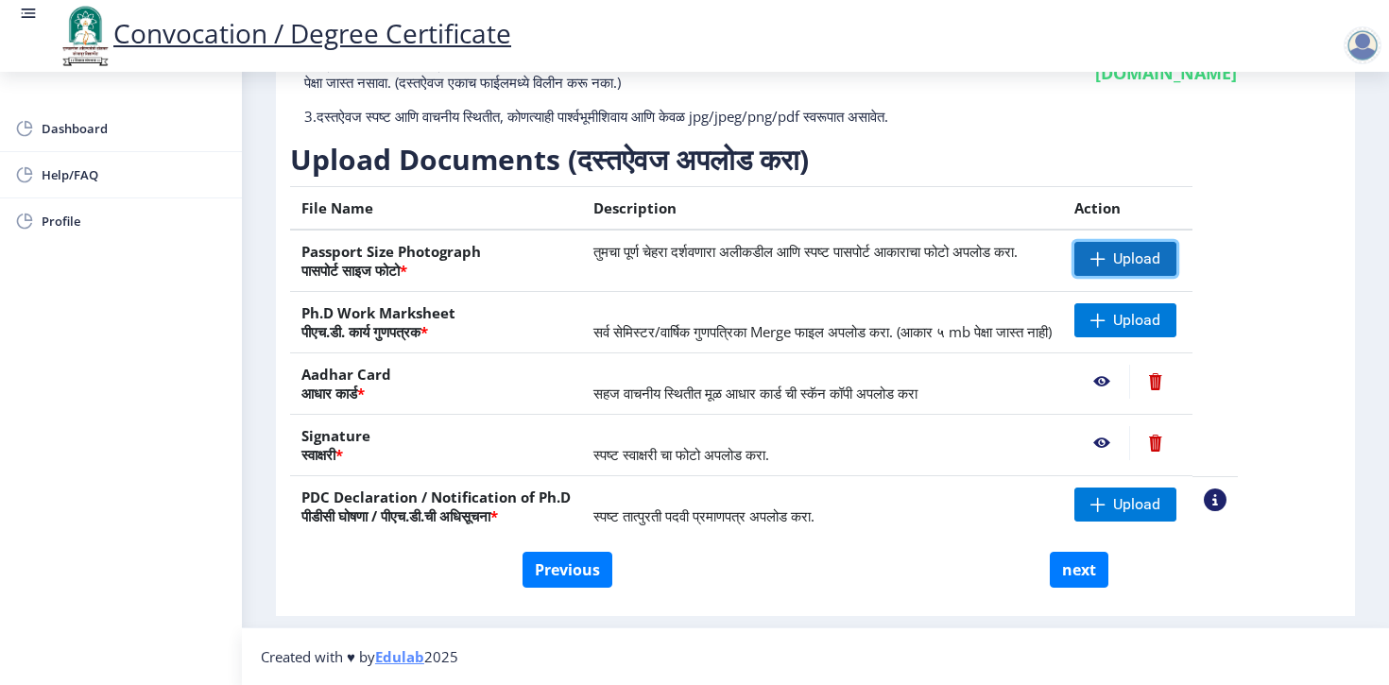
click at [1141, 259] on span "Upload" at bounding box center [1136, 258] width 47 height 19
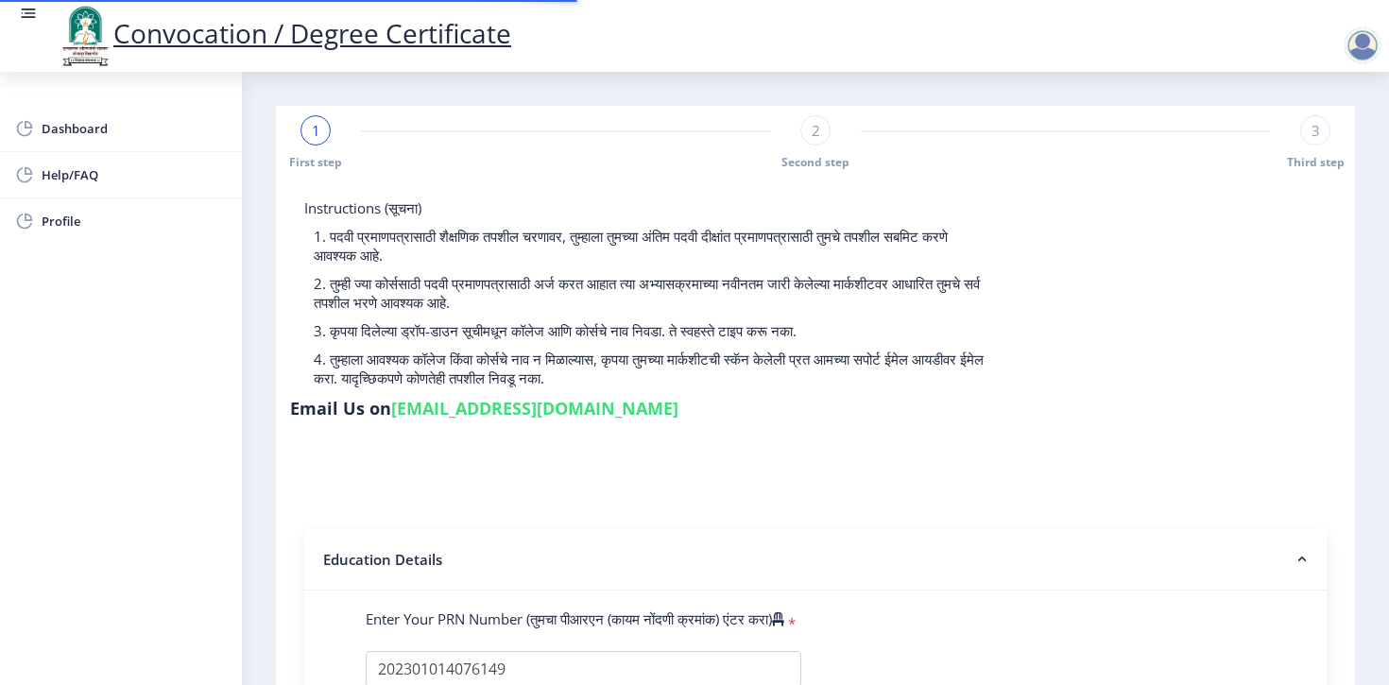
select select "Regular"
select select "Management"
select select "August"
select select "Grade A+"
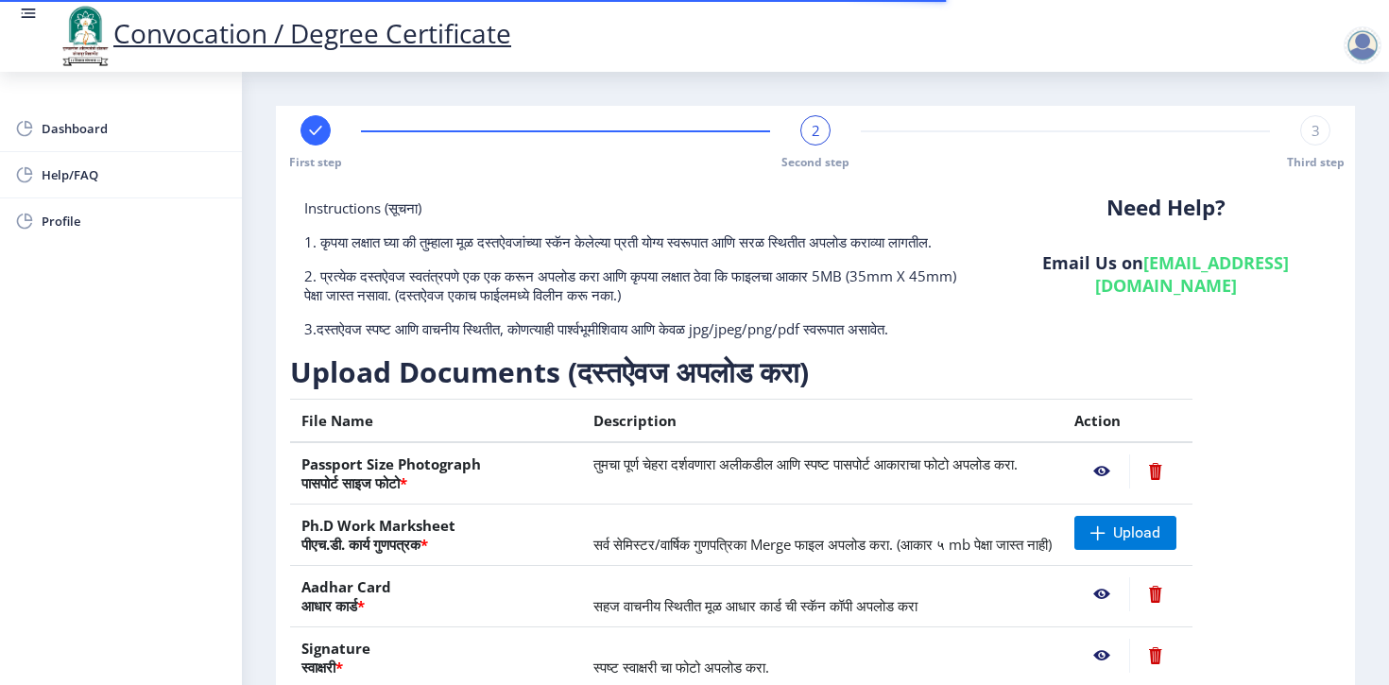
scroll to position [231, 0]
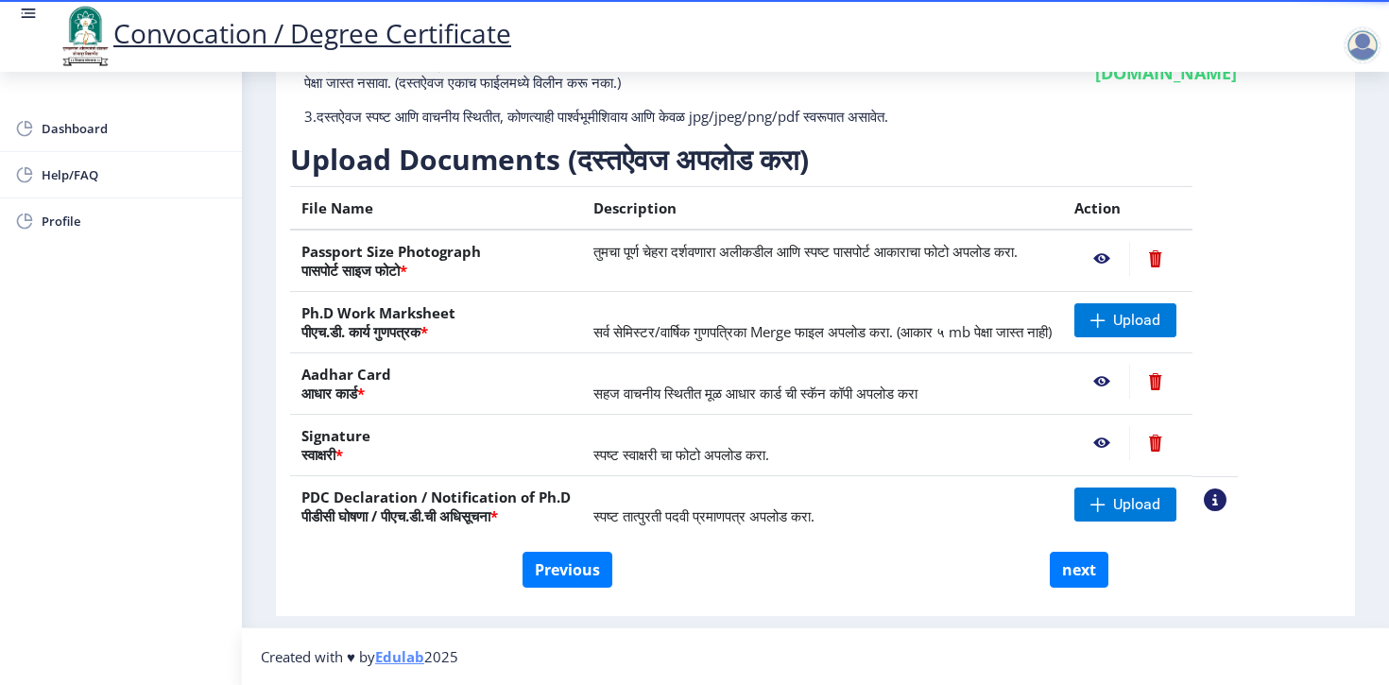
click at [830, 348] on td "सर्व सेमिस्टर/वार्षिक गुणपत्रिका Merge फाइल अपलोड करा. (आकार ५ mb पेक्षा जास्त …" at bounding box center [822, 322] width 481 height 61
click at [1326, 313] on div "Instructions (सूचना) 1. कृपया लक्षात घ्या की तुम्हाला मूळ दस्तऐवजांच्या स्कॅन क…" at bounding box center [815, 269] width 1051 height 566
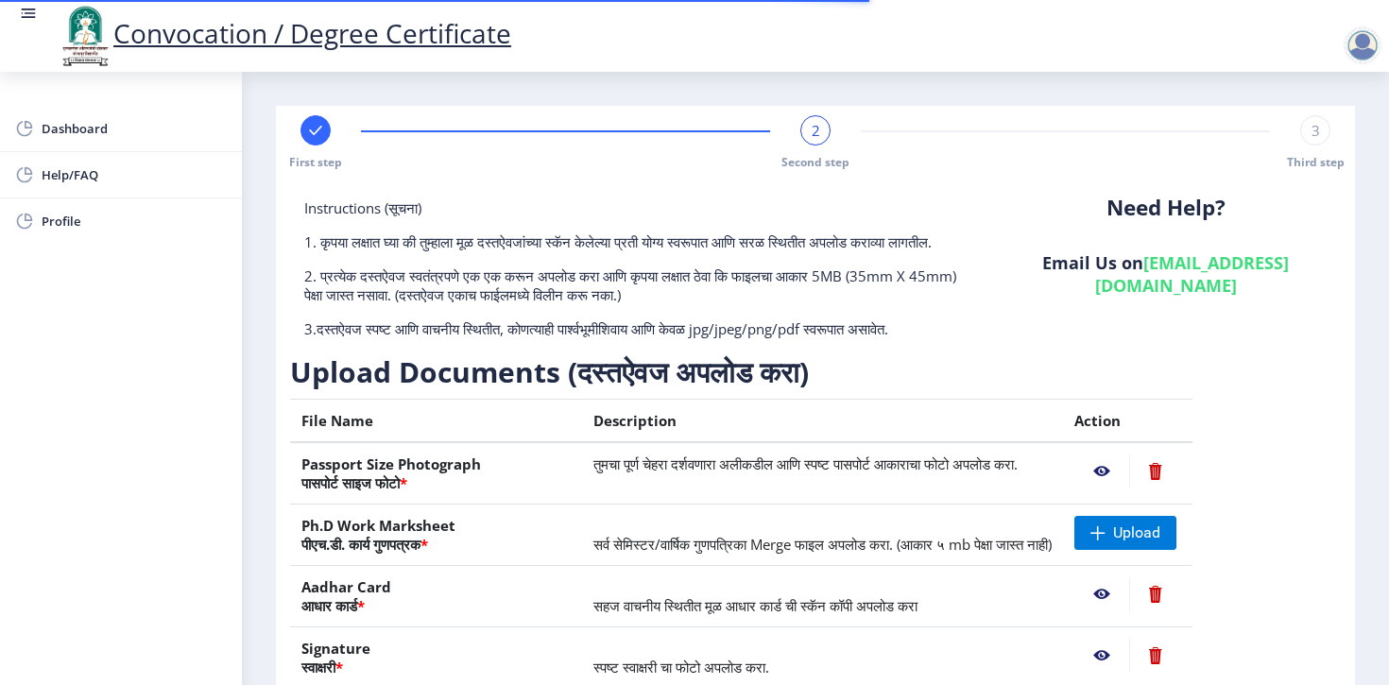
scroll to position [231, 0]
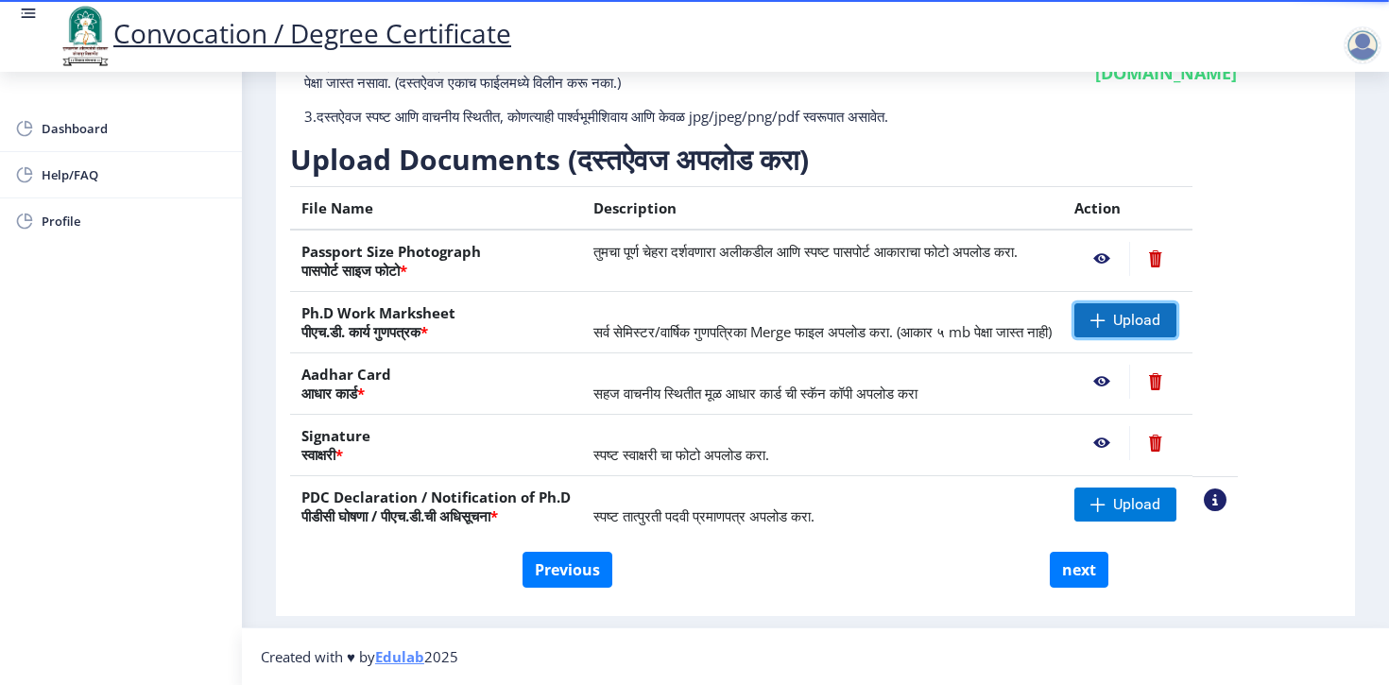
click at [1153, 331] on span "Upload" at bounding box center [1125, 320] width 102 height 34
click at [1170, 334] on span "Upload" at bounding box center [1125, 320] width 102 height 34
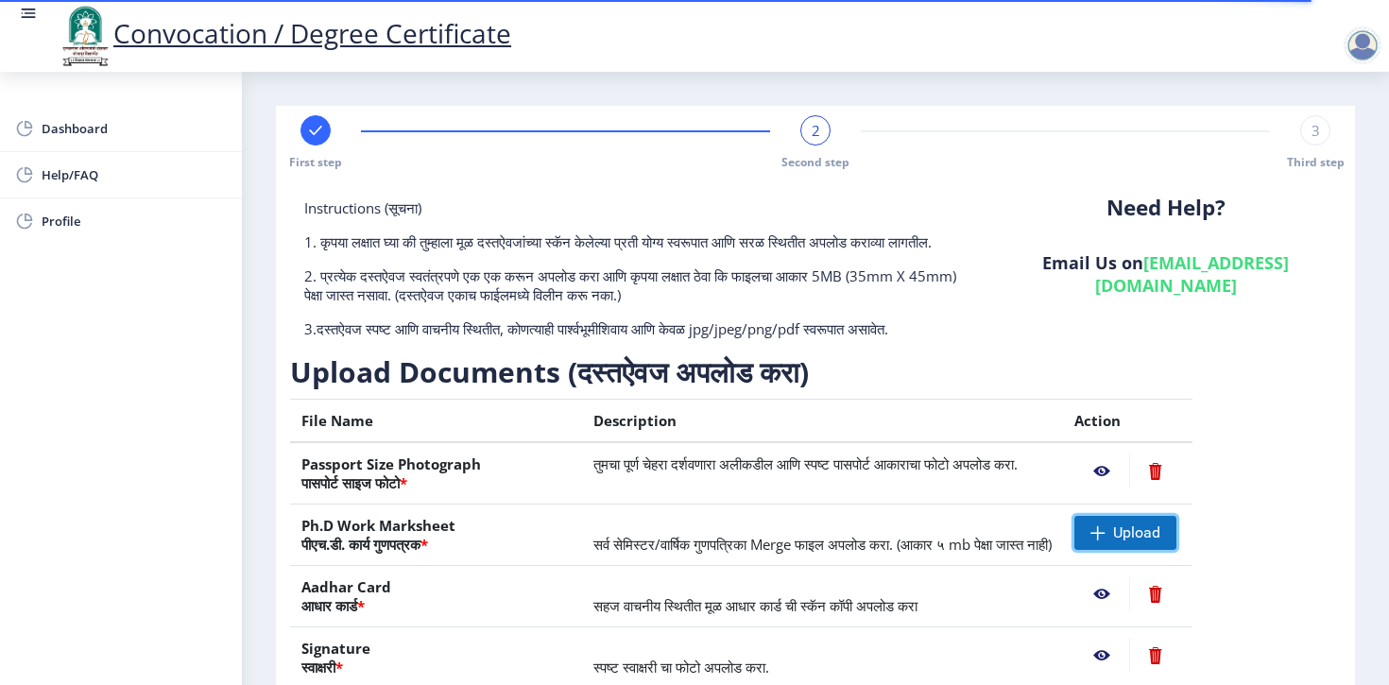
click at [1160, 542] on span "Upload" at bounding box center [1136, 532] width 47 height 19
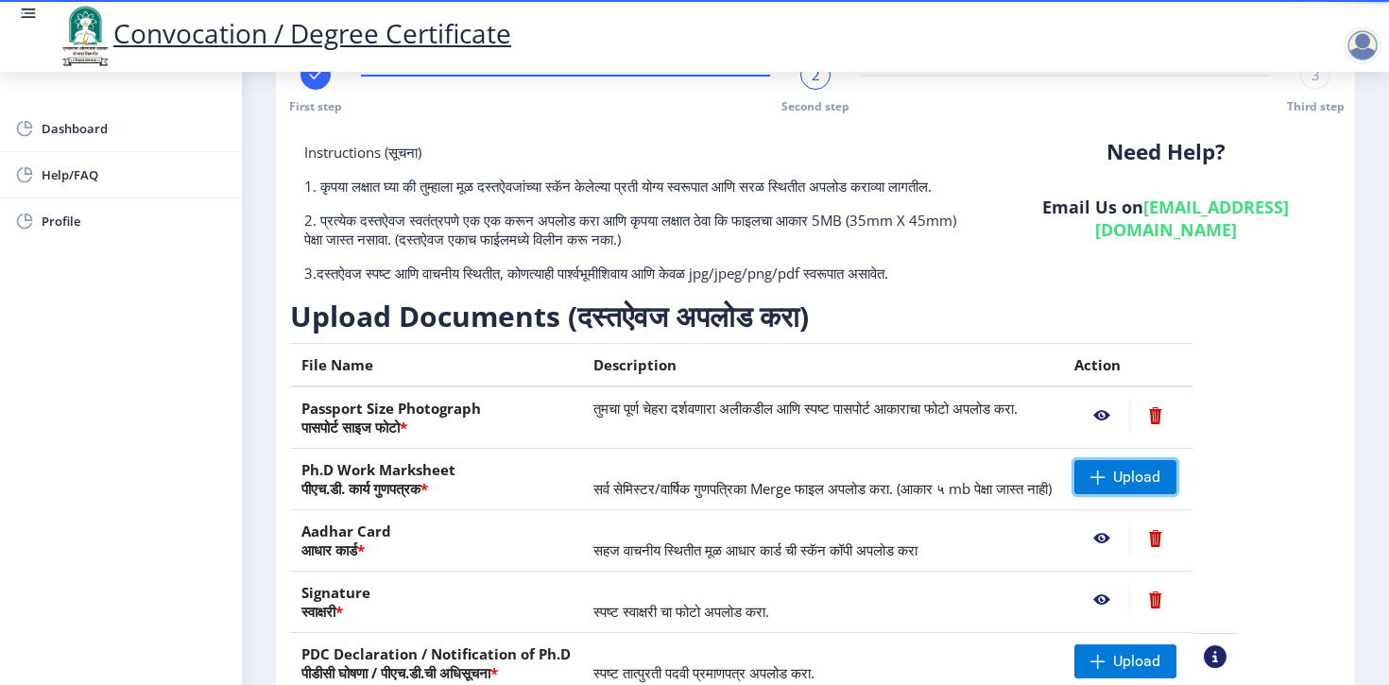
scroll to position [81, 0]
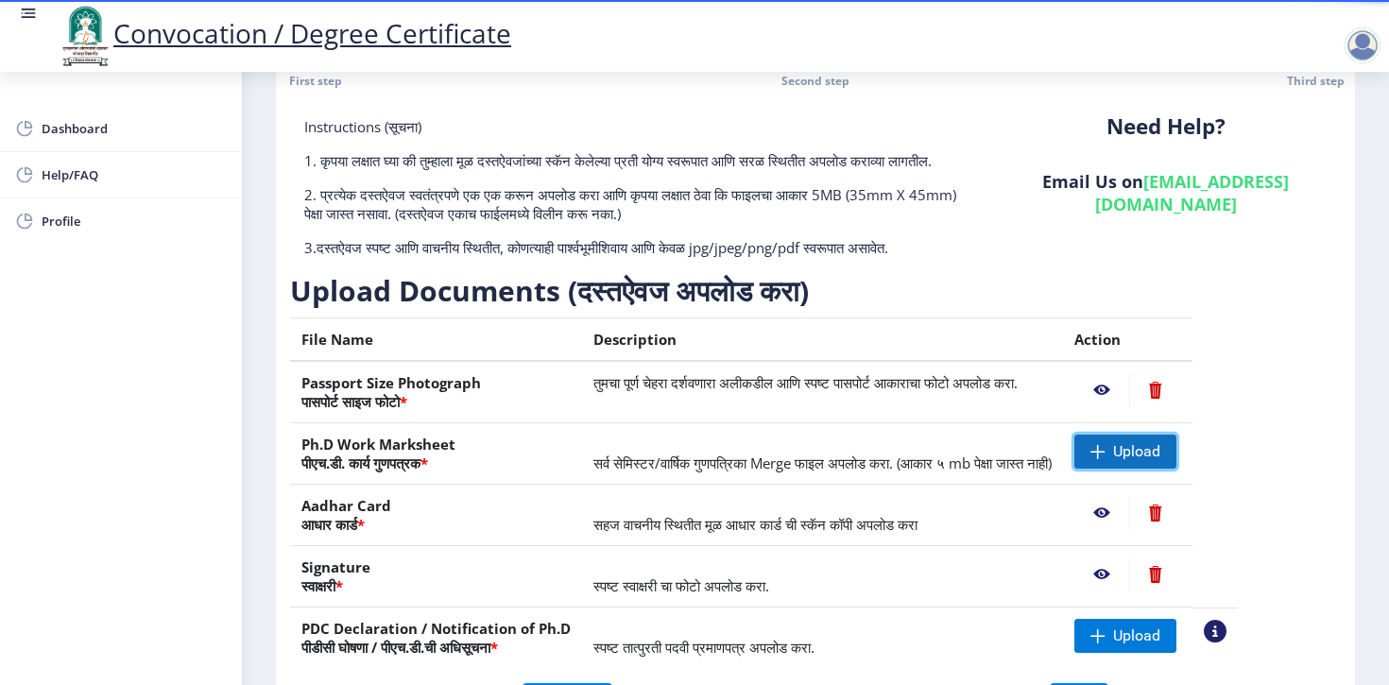
click at [1127, 469] on span "Upload" at bounding box center [1125, 452] width 102 height 34
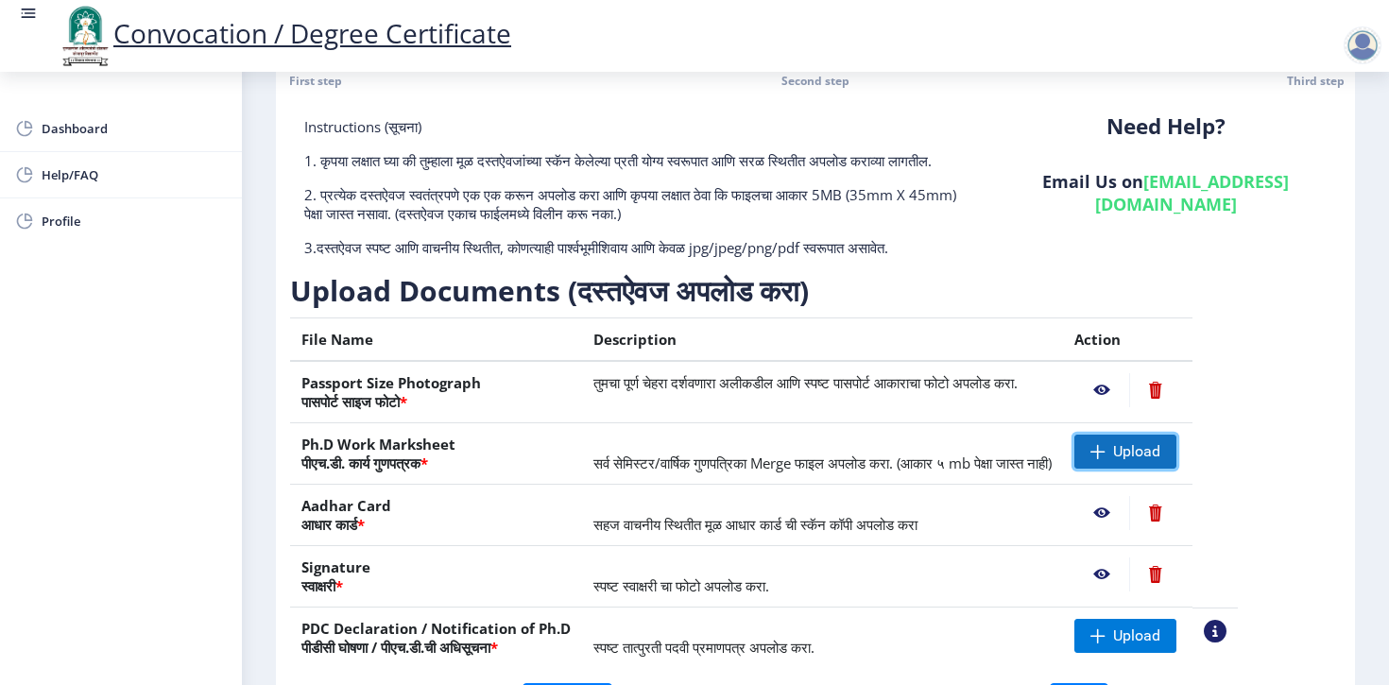
click at [1176, 464] on span "Upload" at bounding box center [1125, 452] width 102 height 34
click at [1176, 468] on span "Upload" at bounding box center [1125, 452] width 102 height 34
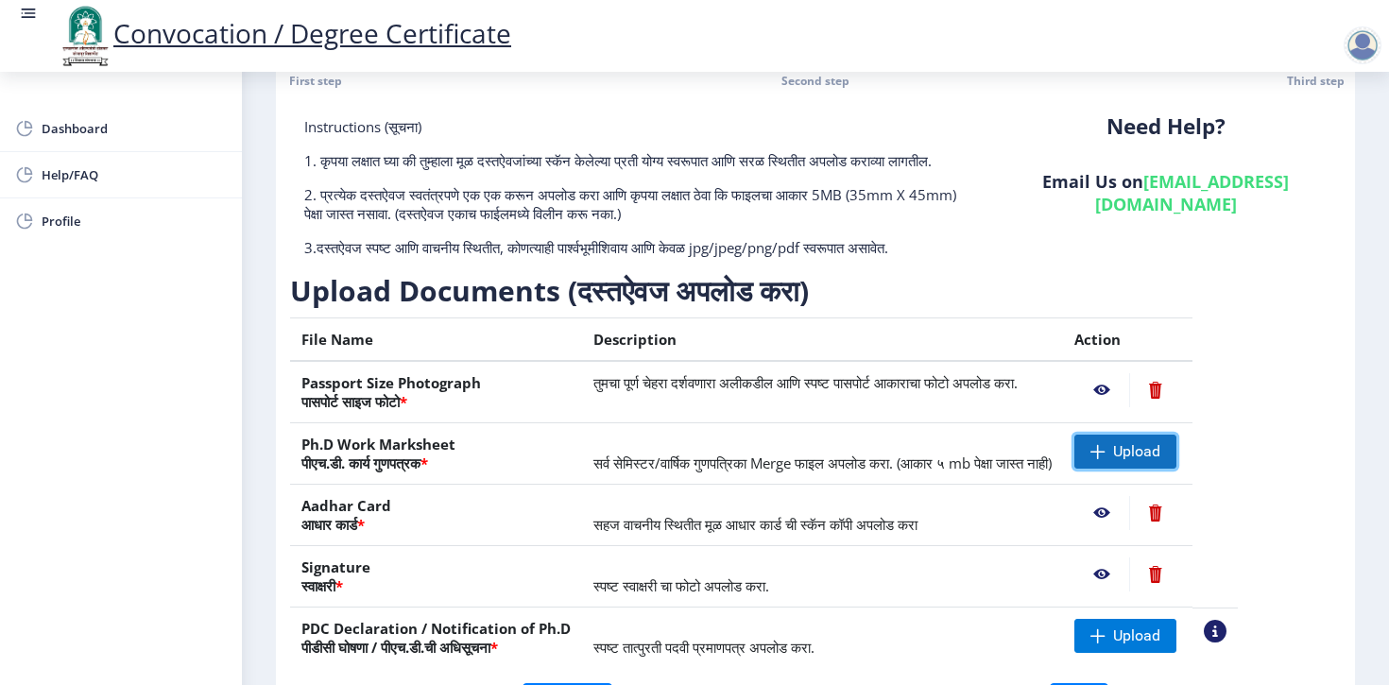
click at [1160, 461] on span "Upload" at bounding box center [1136, 451] width 47 height 19
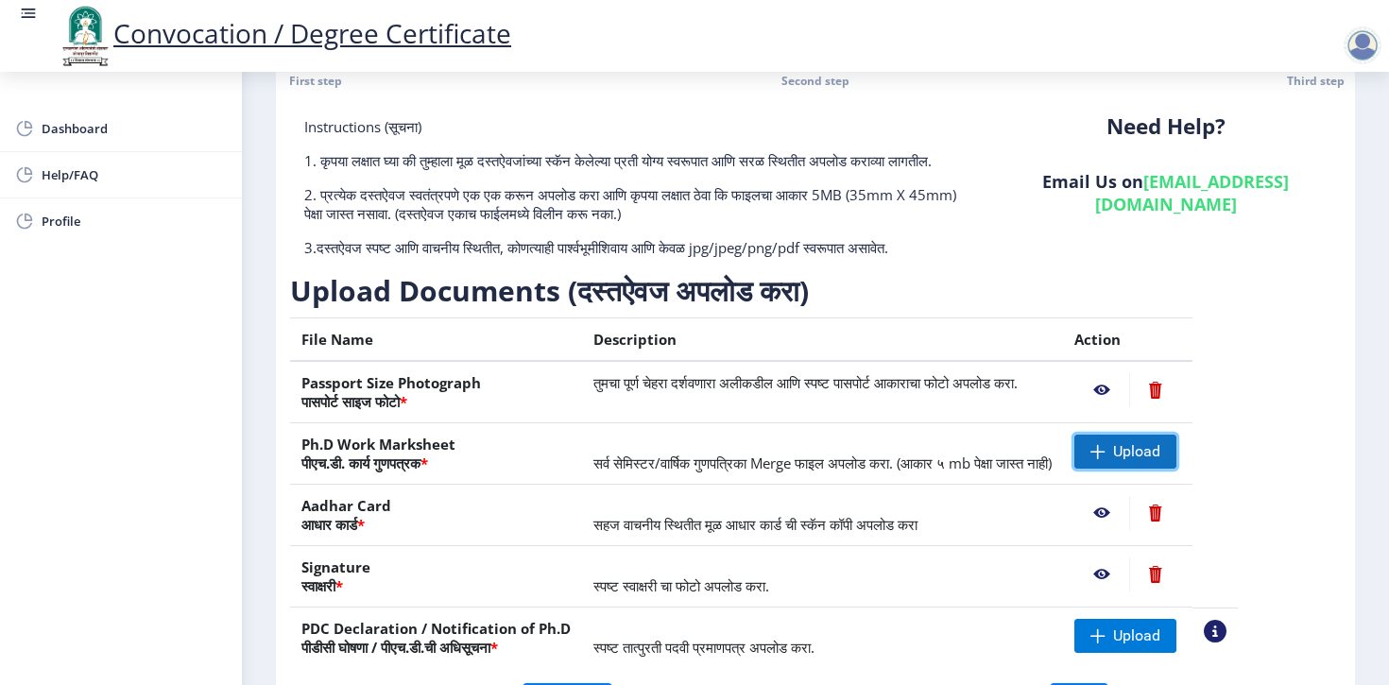
click at [1160, 461] on span "Upload" at bounding box center [1136, 451] width 47 height 19
click at [1281, 449] on div "Instructions (सूचना) 1. कृपया लक्षात घ्या की तुम्हाला मूळ दस्तऐवजांच्या स्कॅन क…" at bounding box center [815, 400] width 1051 height 566
click at [1176, 460] on span "Upload" at bounding box center [1125, 452] width 102 height 34
click at [1286, 445] on div "Instructions (सूचना) 1. कृपया लक्षात घ्या की तुम्हाला मूळ दस्तऐवजांच्या स्कॅन क…" at bounding box center [815, 400] width 1051 height 566
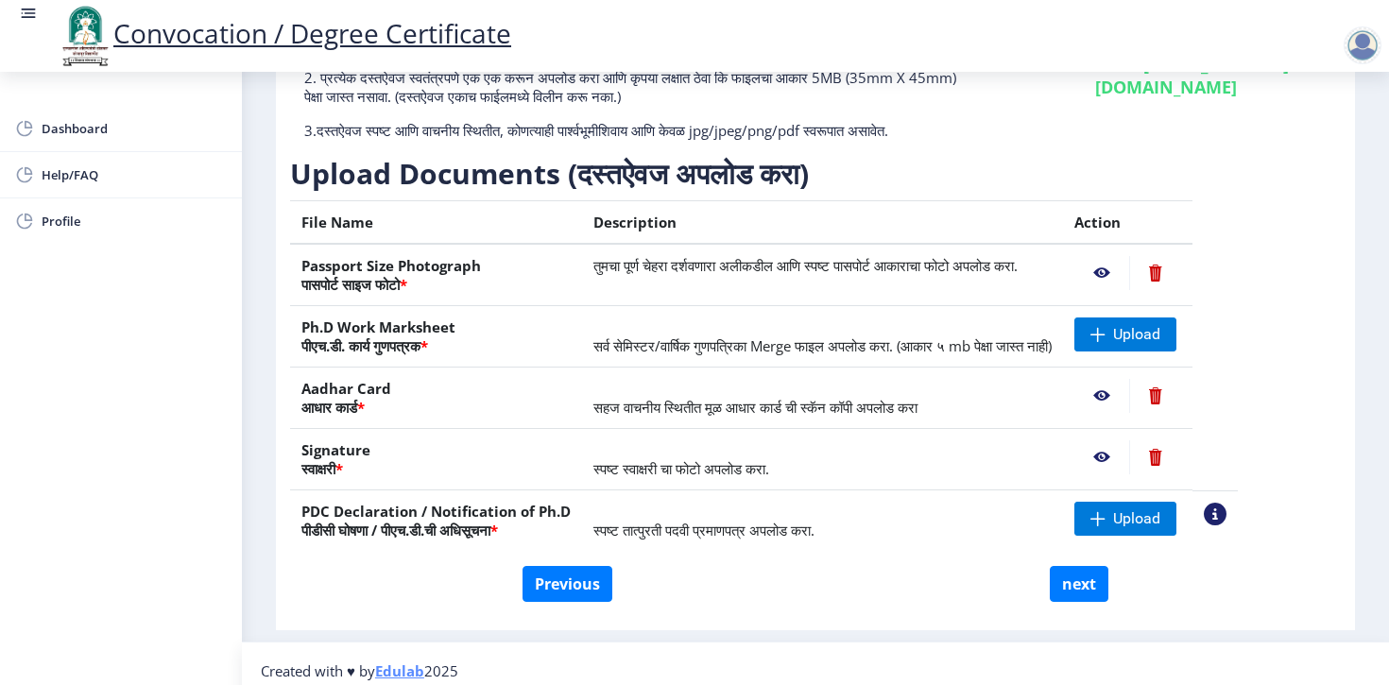
scroll to position [231, 0]
